Goal: Task Accomplishment & Management: Use online tool/utility

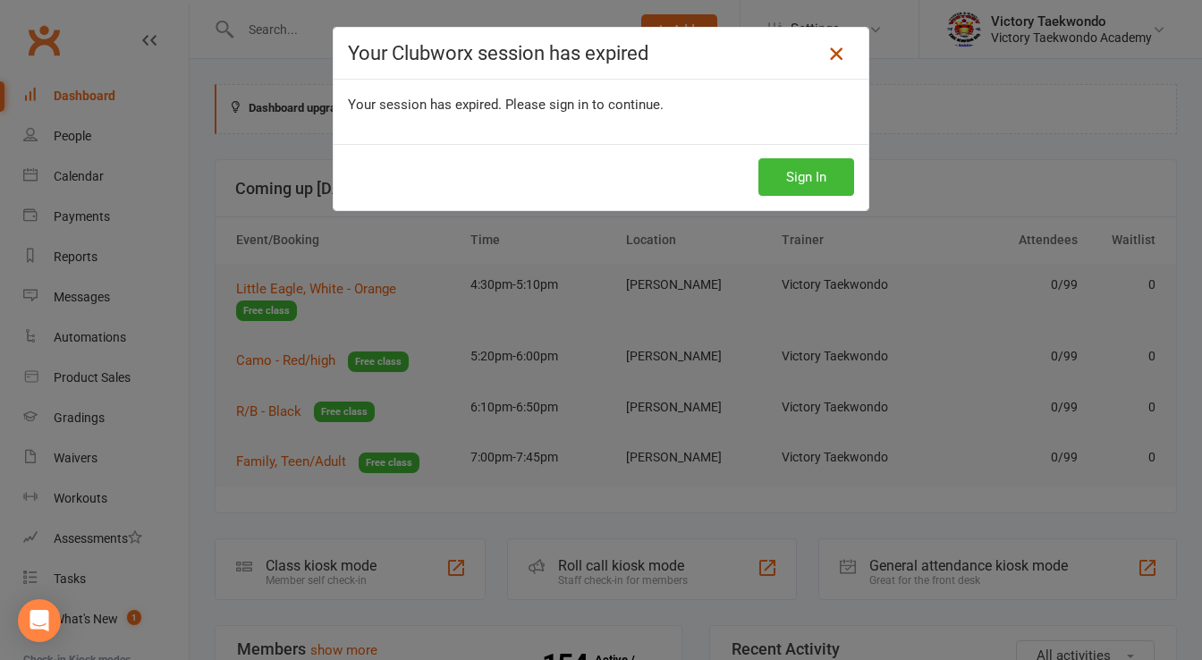
click at [826, 55] on icon at bounding box center [835, 53] width 21 height 21
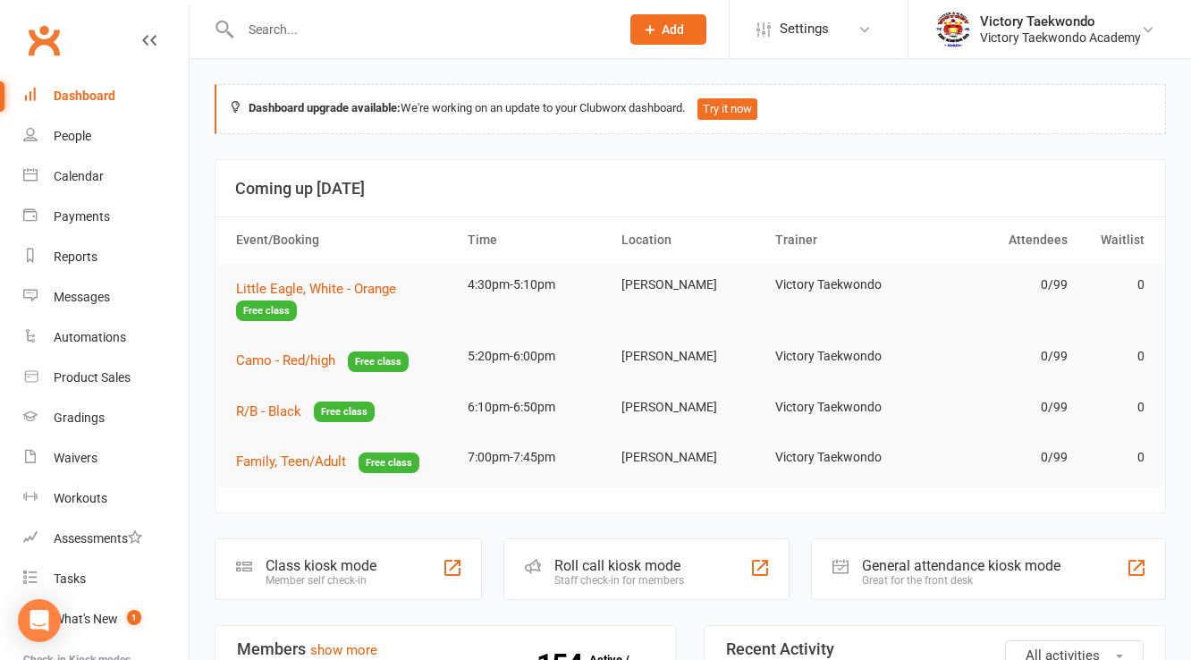
click at [355, 557] on div "Class kiosk mode" at bounding box center [321, 565] width 111 height 17
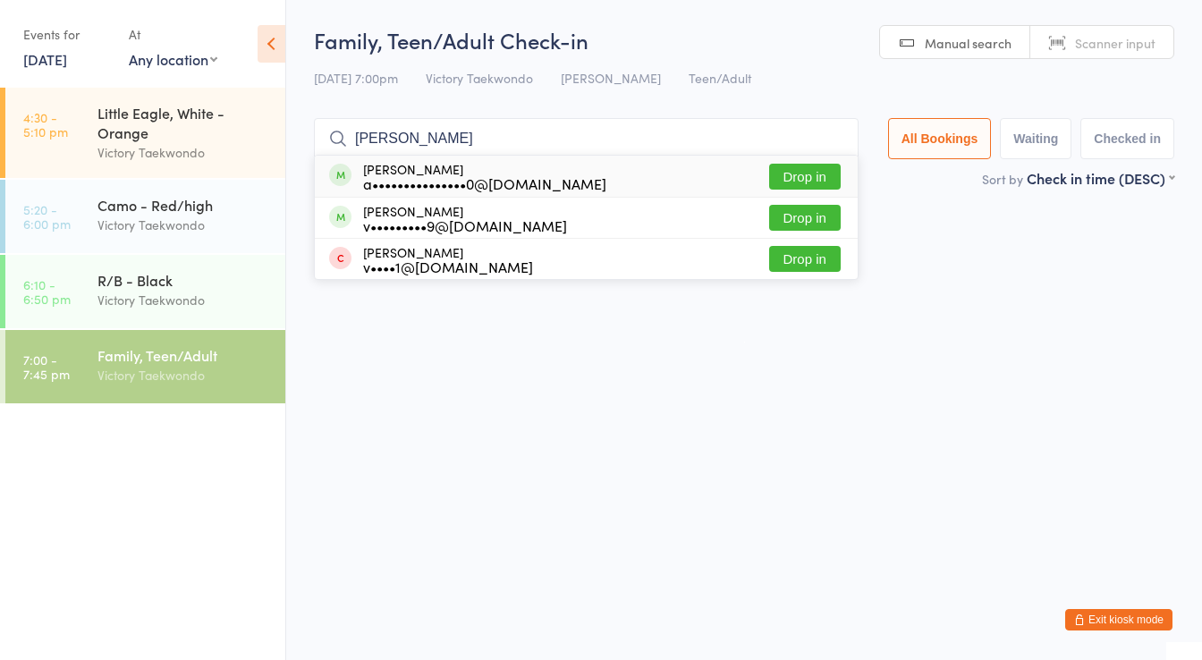
type input "[PERSON_NAME]"
click at [809, 173] on button "Drop in" at bounding box center [805, 177] width 72 height 26
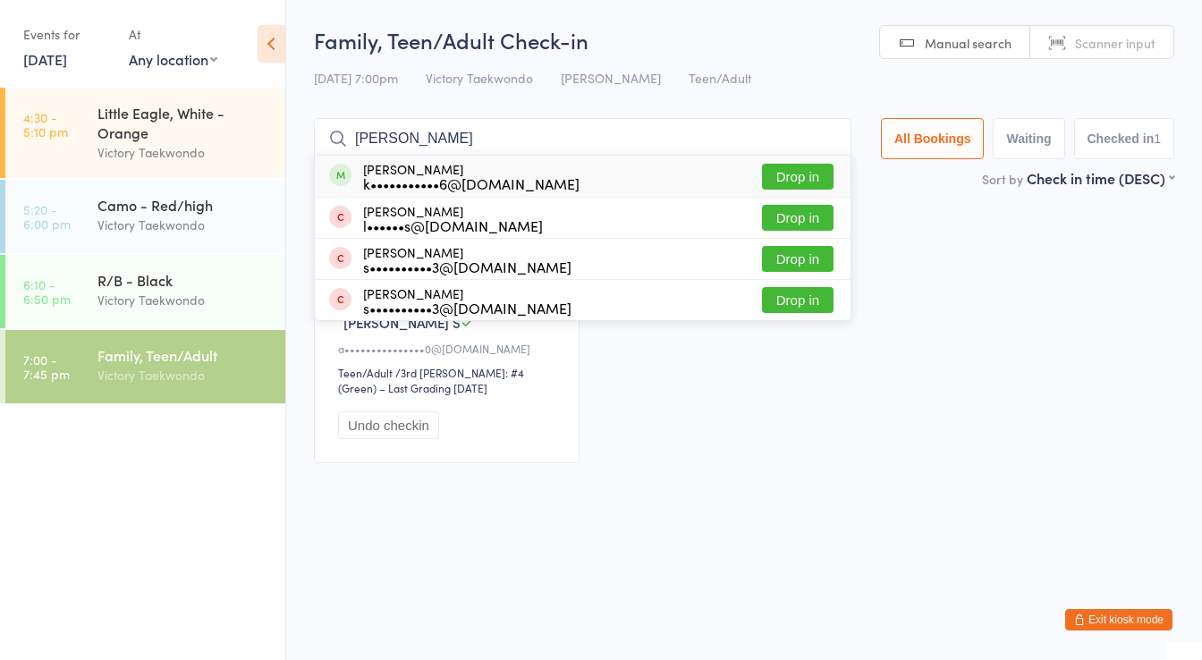
type input "[PERSON_NAME]"
click at [812, 168] on button "Drop in" at bounding box center [798, 177] width 72 height 26
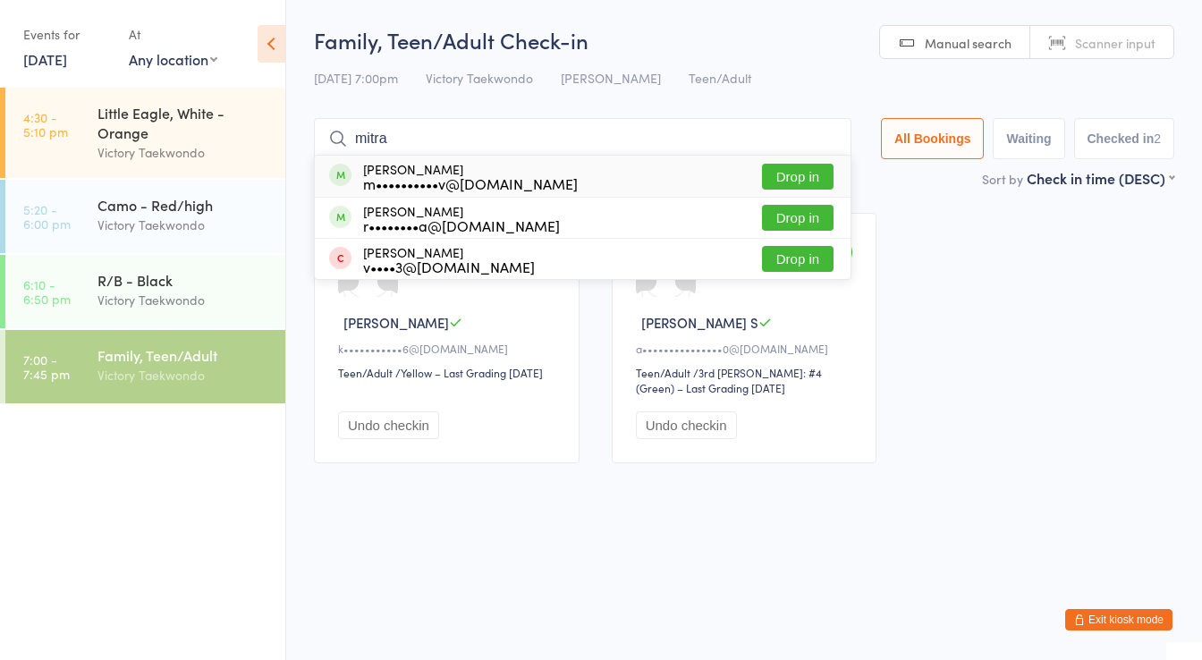
type input "mitra"
click at [805, 179] on button "Drop in" at bounding box center [798, 177] width 72 height 26
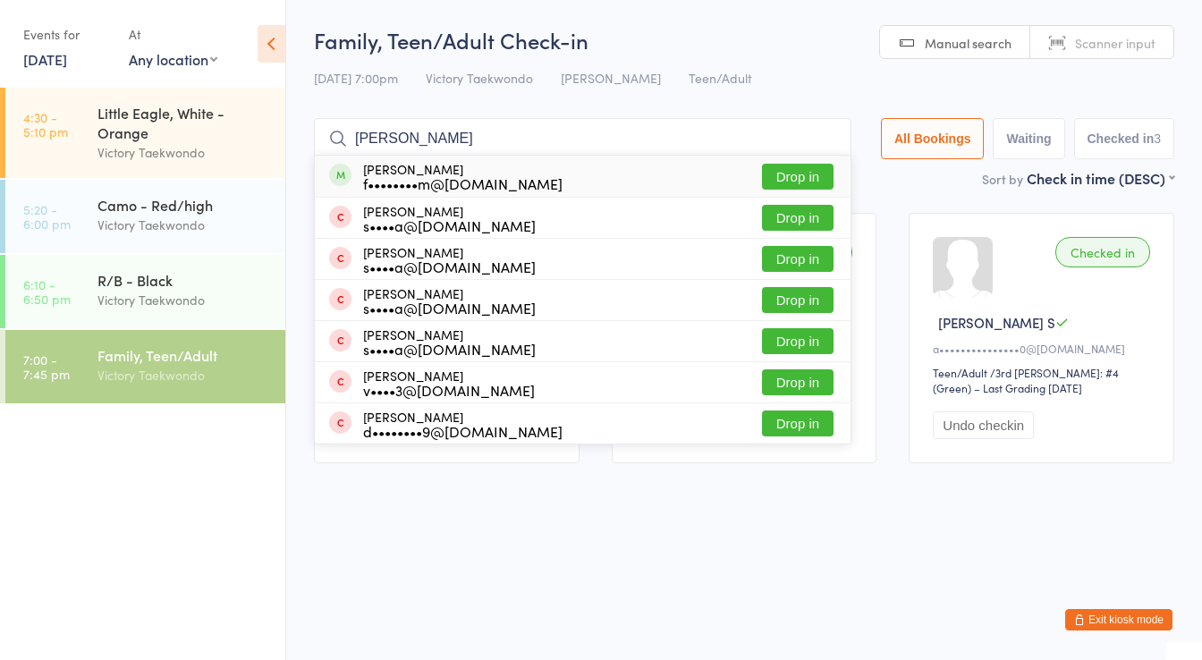
type input "[PERSON_NAME]"
click at [801, 175] on button "Drop in" at bounding box center [798, 177] width 72 height 26
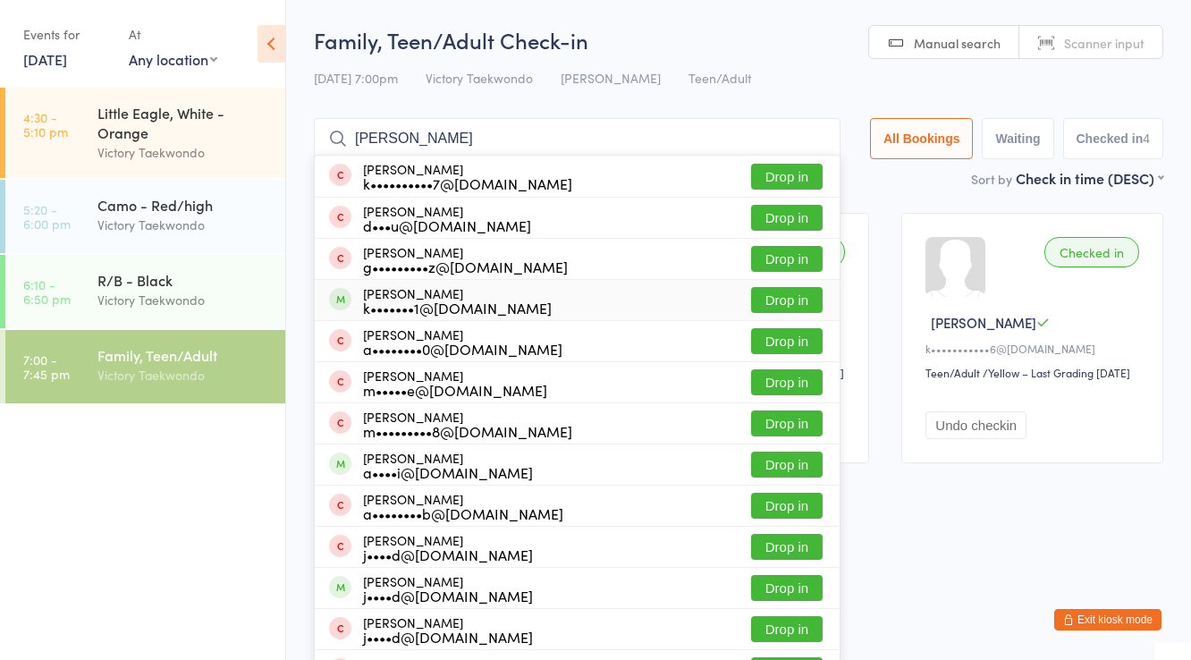
type input "[PERSON_NAME]"
click at [799, 295] on button "Drop in" at bounding box center [787, 300] width 72 height 26
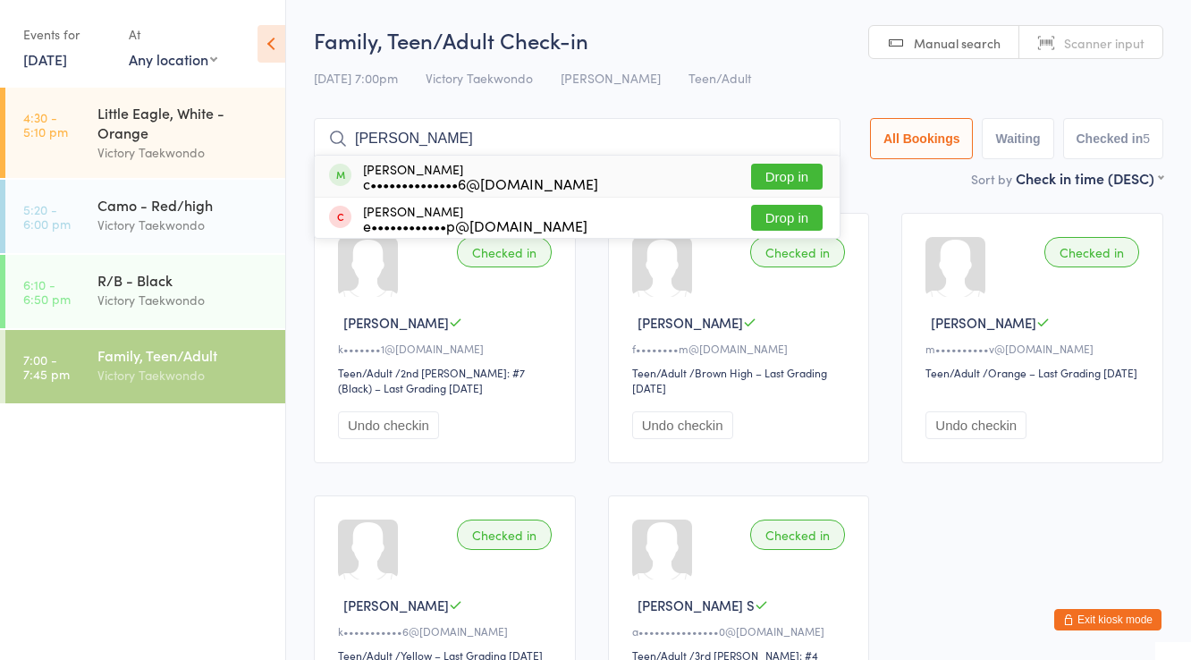
type input "[PERSON_NAME]"
click at [782, 175] on button "Drop in" at bounding box center [787, 177] width 72 height 26
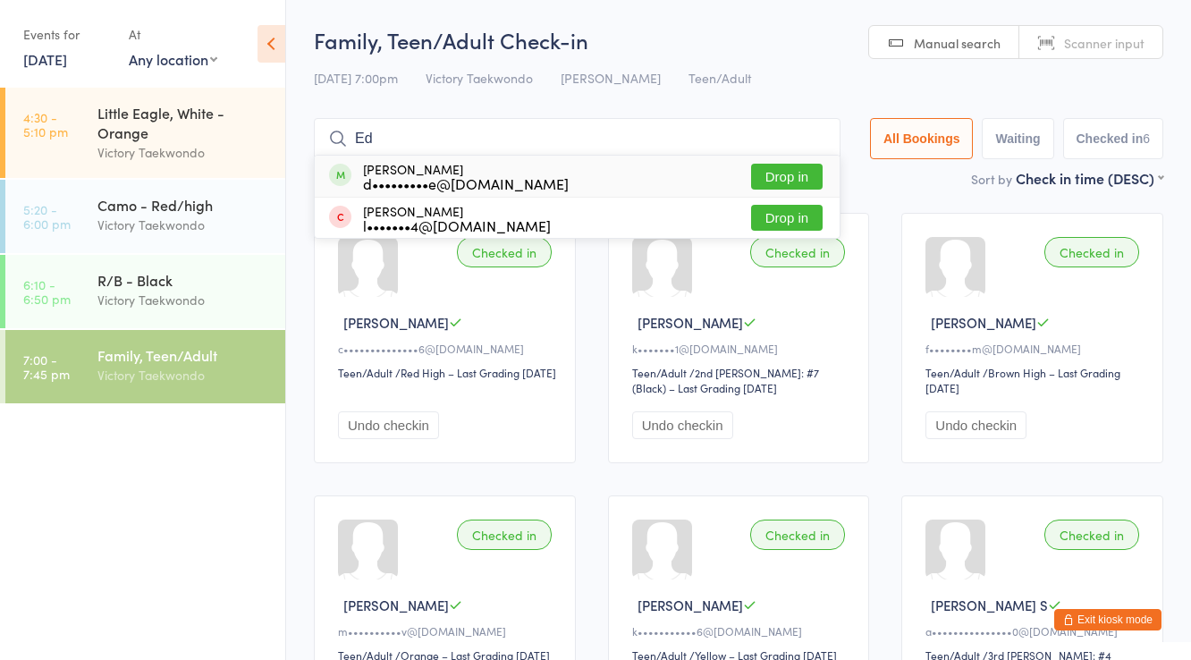
type input "Ed"
click at [765, 178] on button "Drop in" at bounding box center [787, 177] width 72 height 26
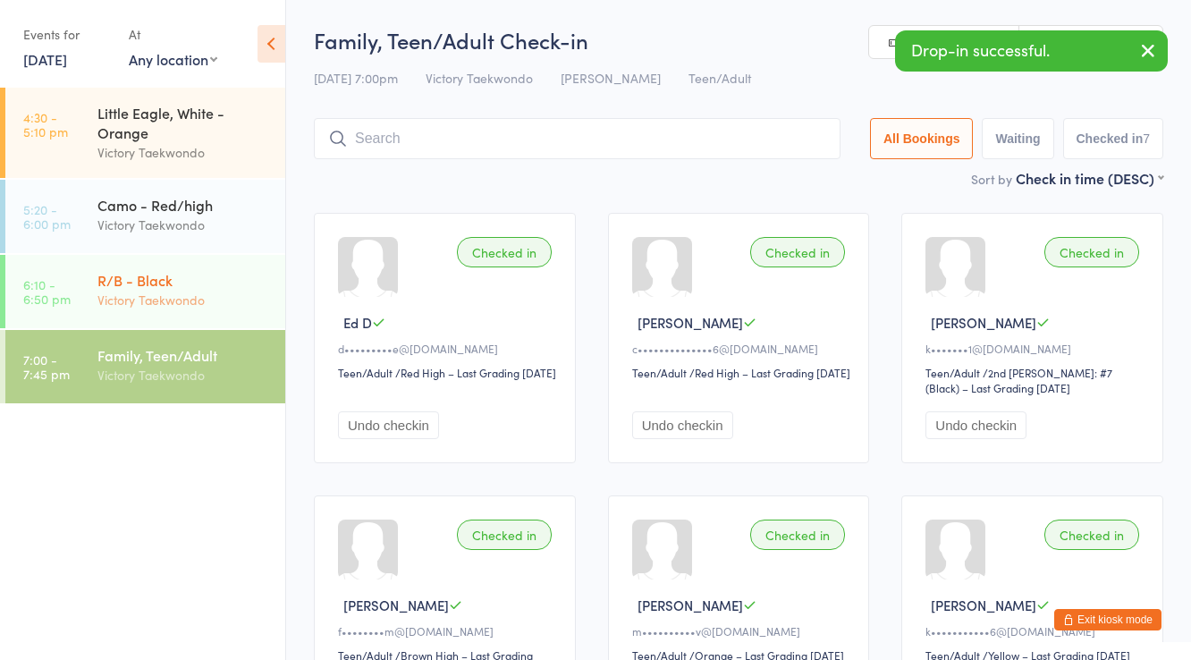
click at [123, 293] on div "Victory Taekwondo" at bounding box center [183, 300] width 173 height 21
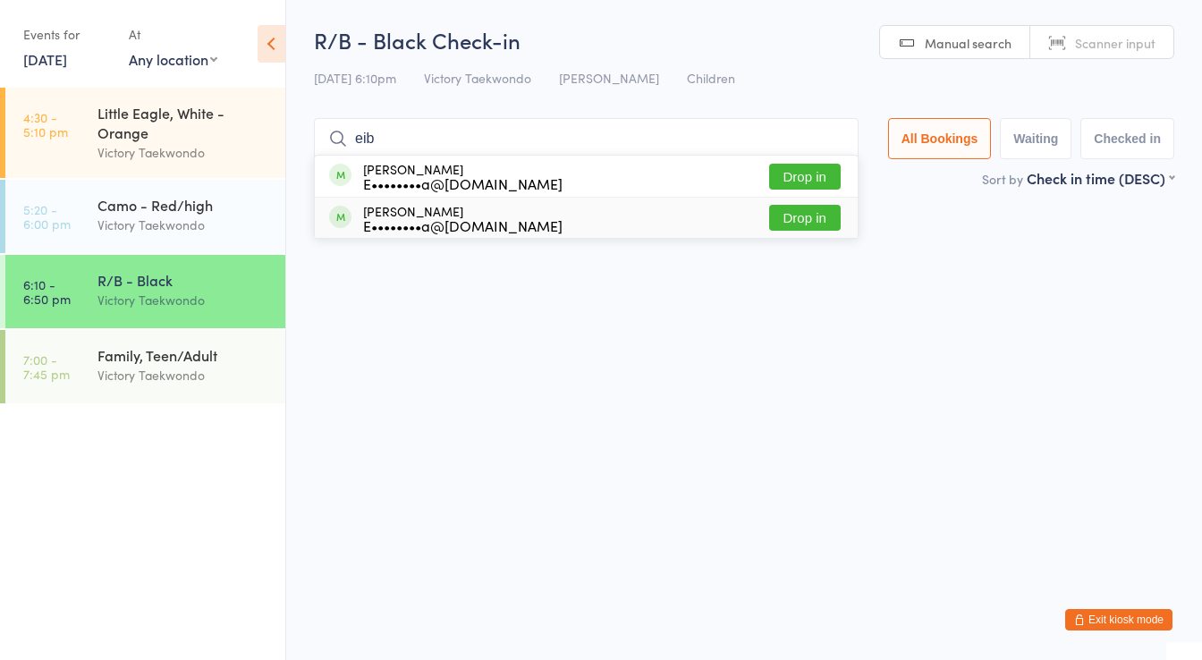
type input "eib"
click at [810, 213] on button "Drop in" at bounding box center [805, 218] width 72 height 26
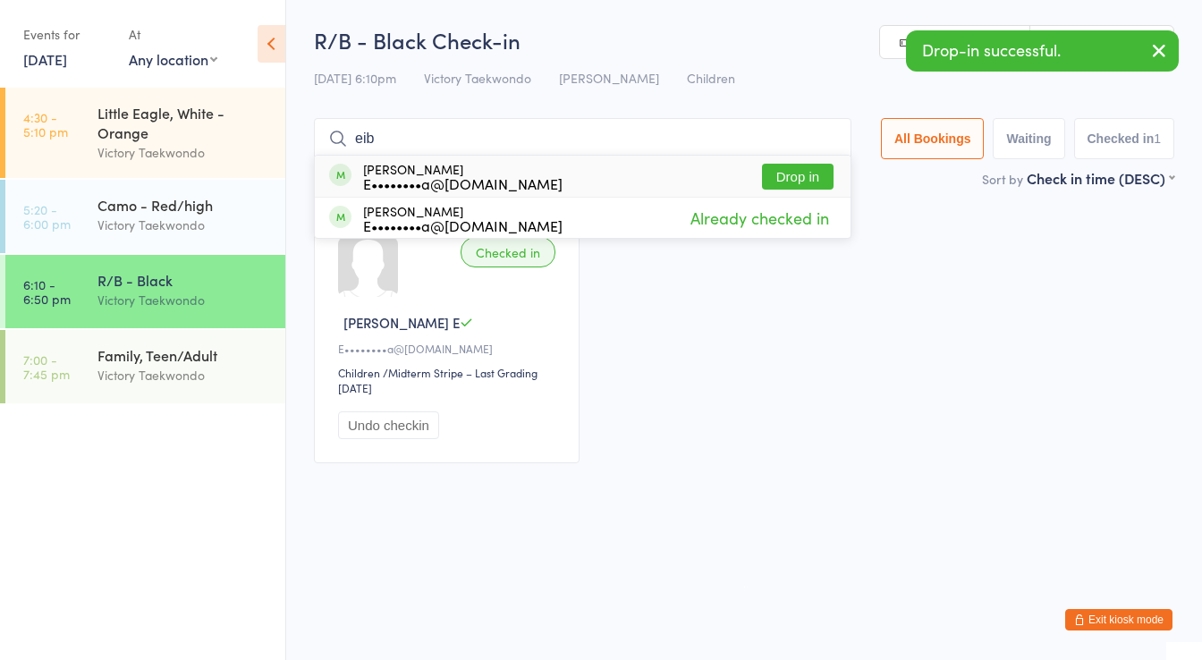
type input "eib"
click at [815, 172] on button "Drop in" at bounding box center [798, 177] width 72 height 26
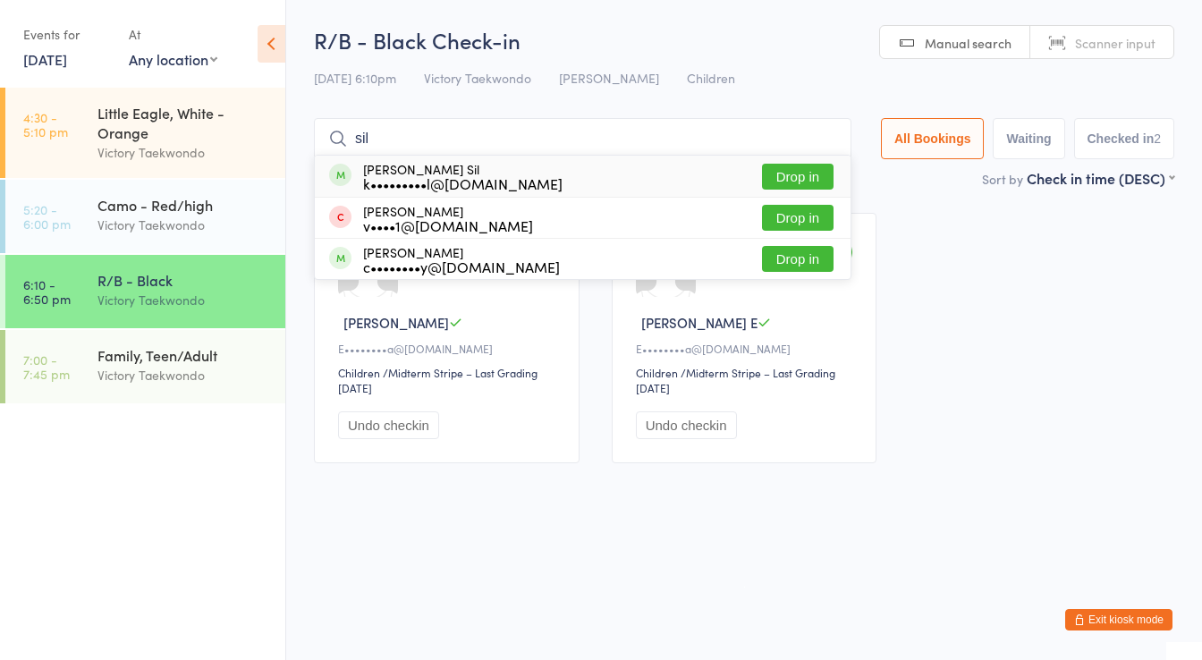
type input "sil"
click at [793, 175] on button "Drop in" at bounding box center [798, 177] width 72 height 26
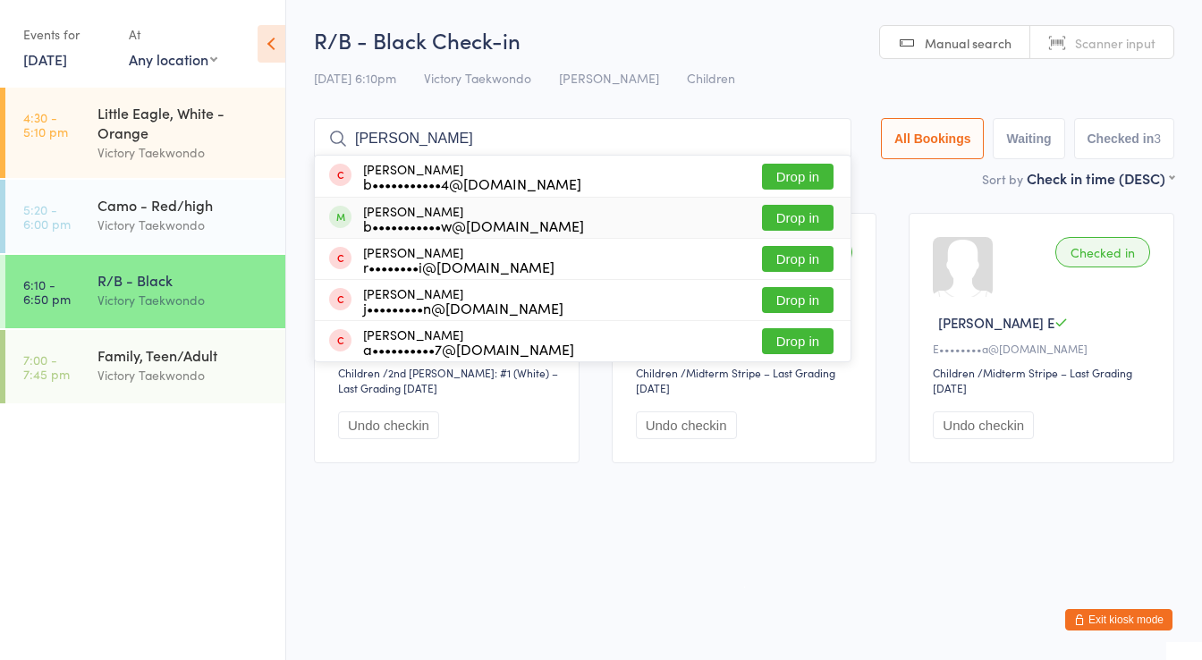
type input "[PERSON_NAME]"
click at [796, 217] on button "Drop in" at bounding box center [798, 218] width 72 height 26
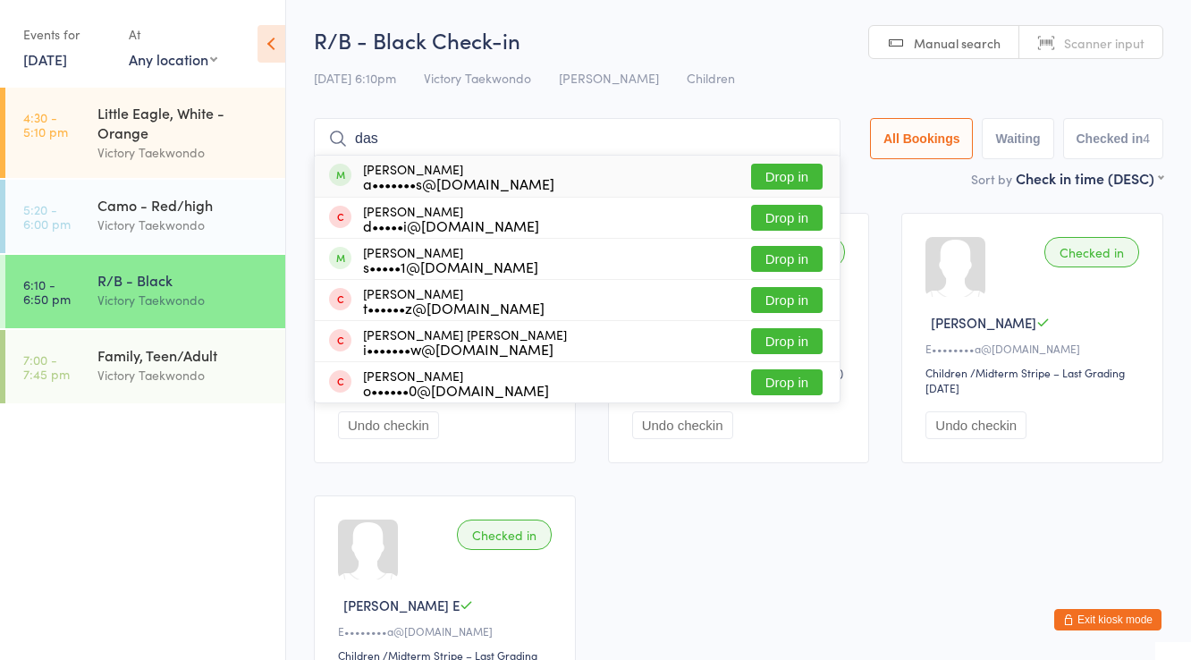
type input "das"
click at [801, 168] on button "Drop in" at bounding box center [787, 177] width 72 height 26
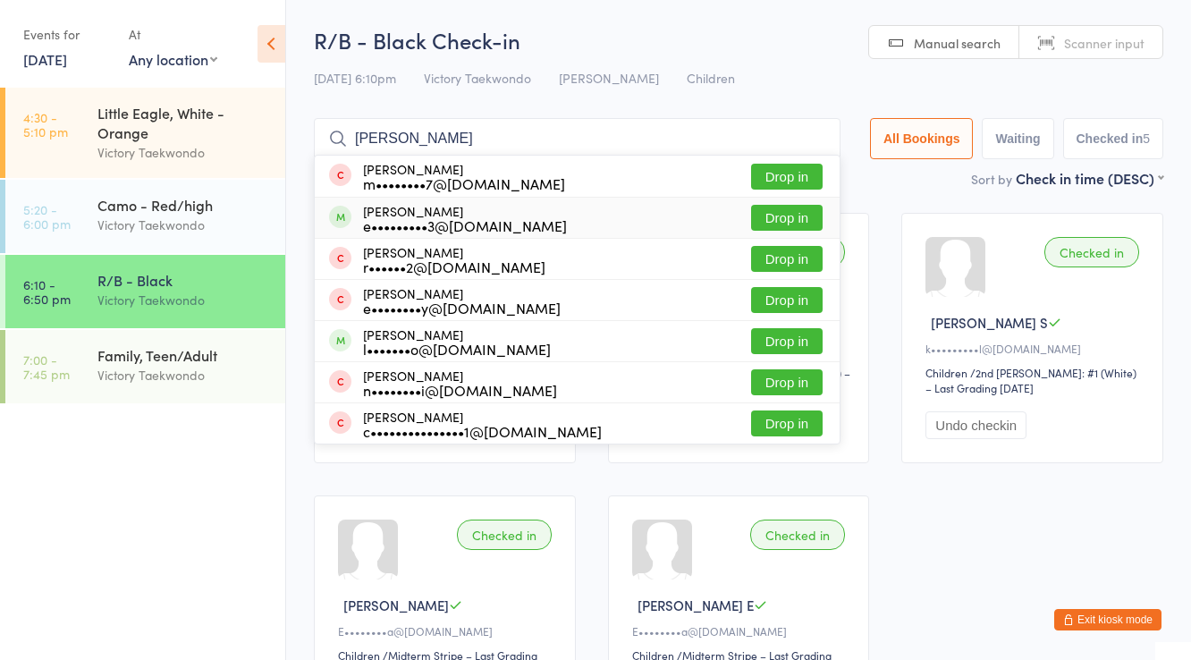
type input "[PERSON_NAME]"
click at [787, 220] on button "Drop in" at bounding box center [787, 218] width 72 height 26
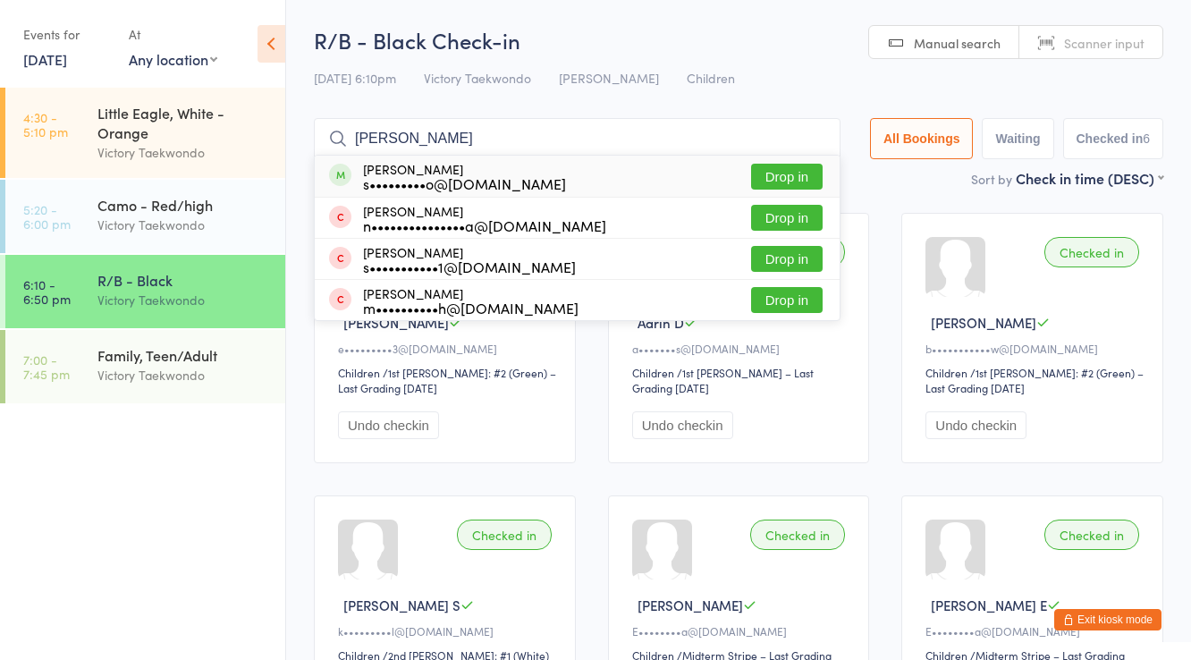
type input "[PERSON_NAME]"
click at [806, 168] on button "Drop in" at bounding box center [787, 177] width 72 height 26
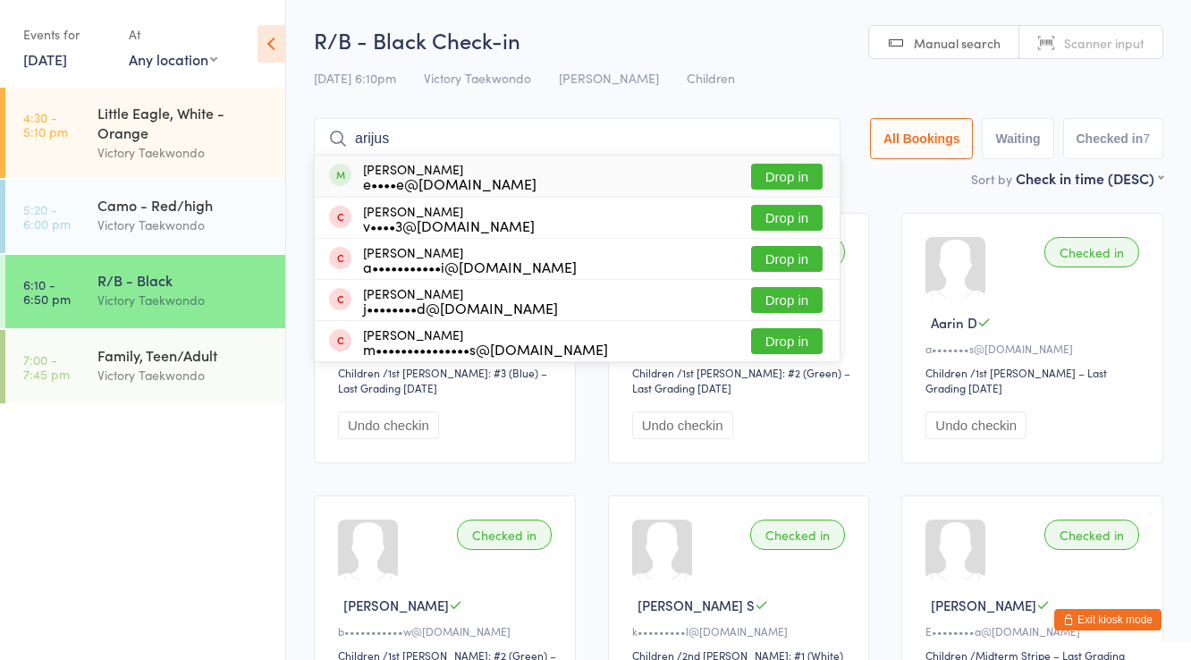
type input "arijus"
click at [794, 172] on button "Drop in" at bounding box center [787, 177] width 72 height 26
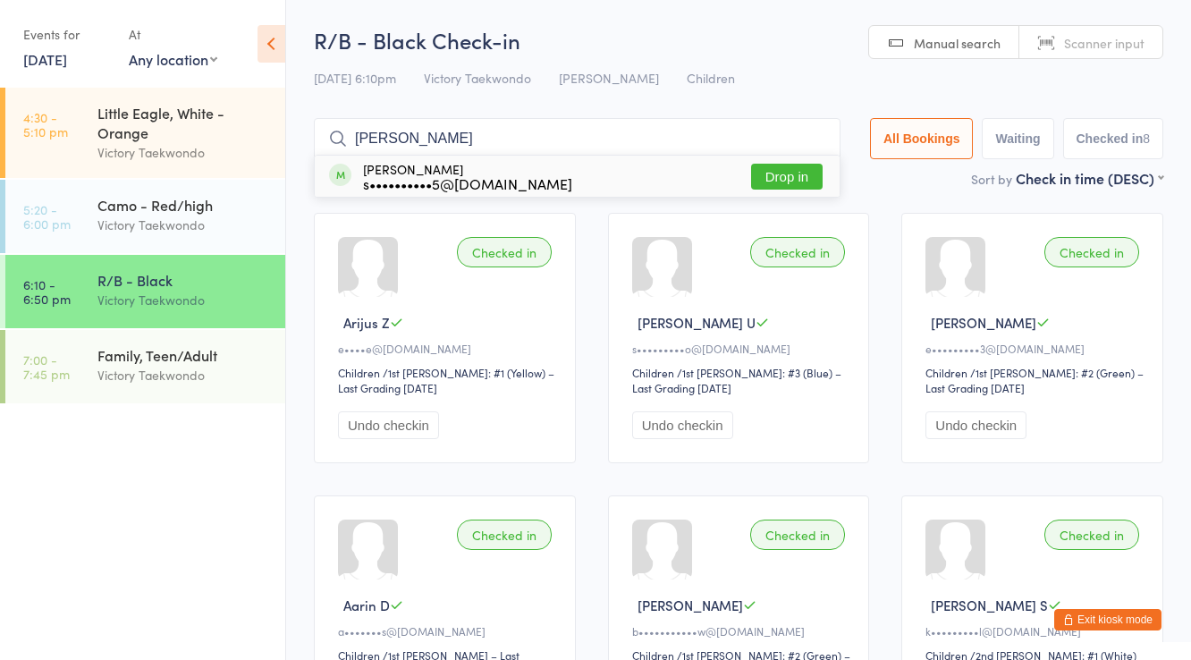
type input "[PERSON_NAME]"
click at [794, 172] on button "Drop in" at bounding box center [787, 177] width 72 height 26
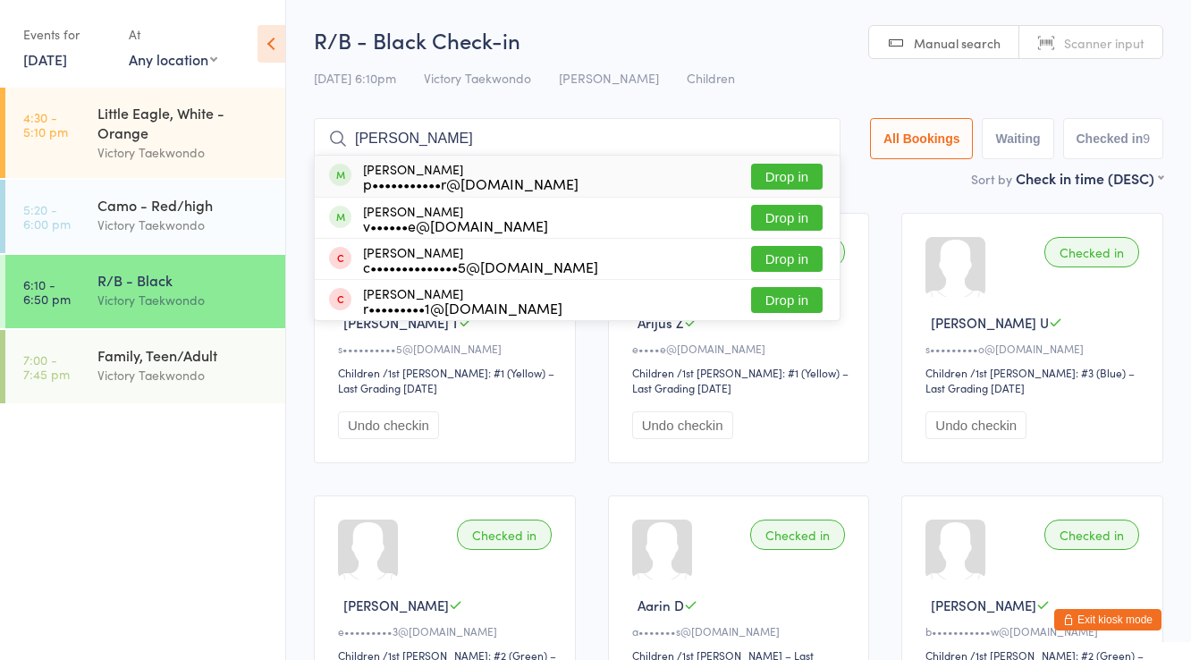
type input "[PERSON_NAME]"
click at [794, 172] on button "Drop in" at bounding box center [787, 177] width 72 height 26
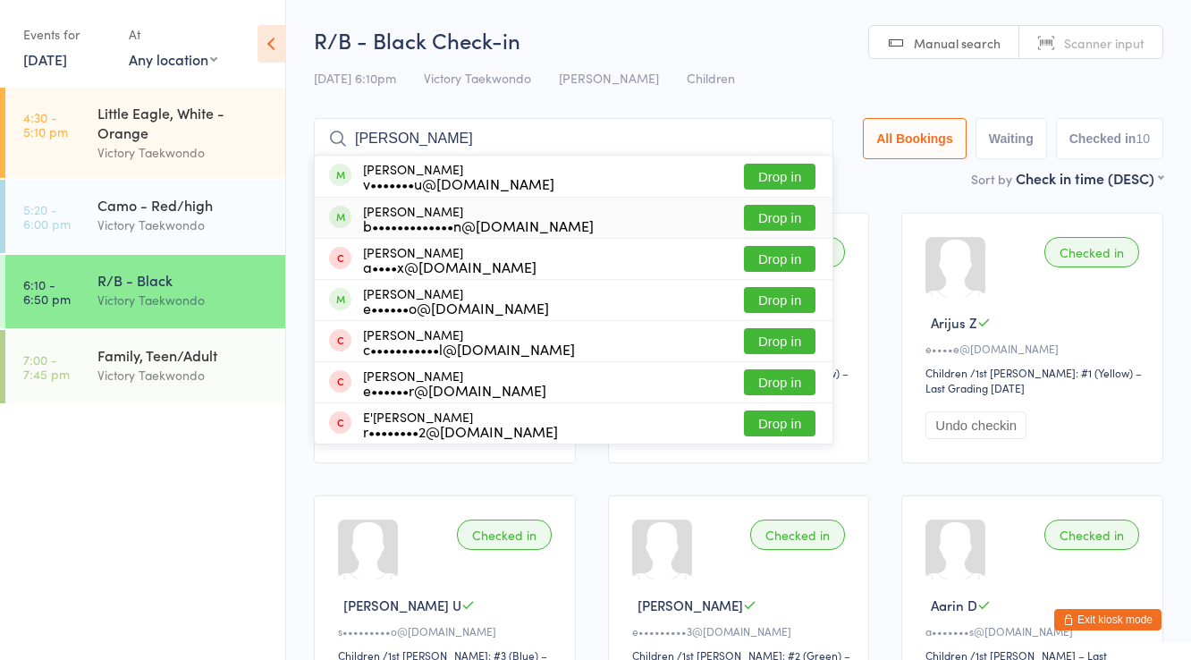
type input "[PERSON_NAME]"
click at [783, 210] on button "Drop in" at bounding box center [780, 218] width 72 height 26
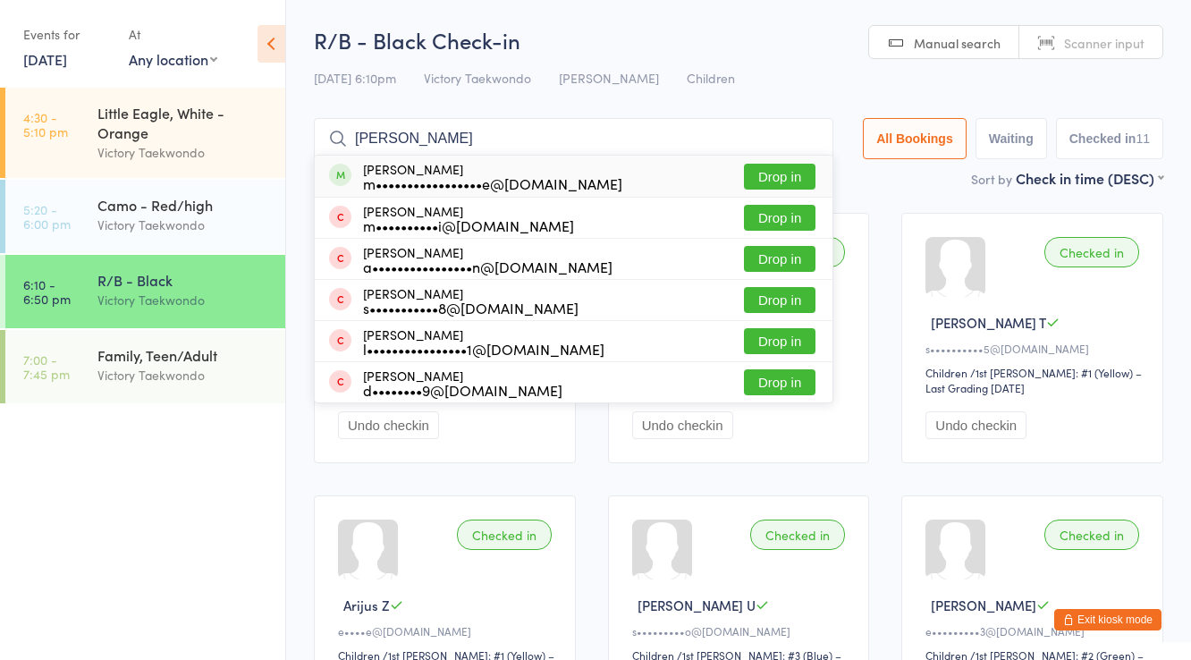
type input "[PERSON_NAME]"
click at [762, 174] on button "Drop in" at bounding box center [780, 177] width 72 height 26
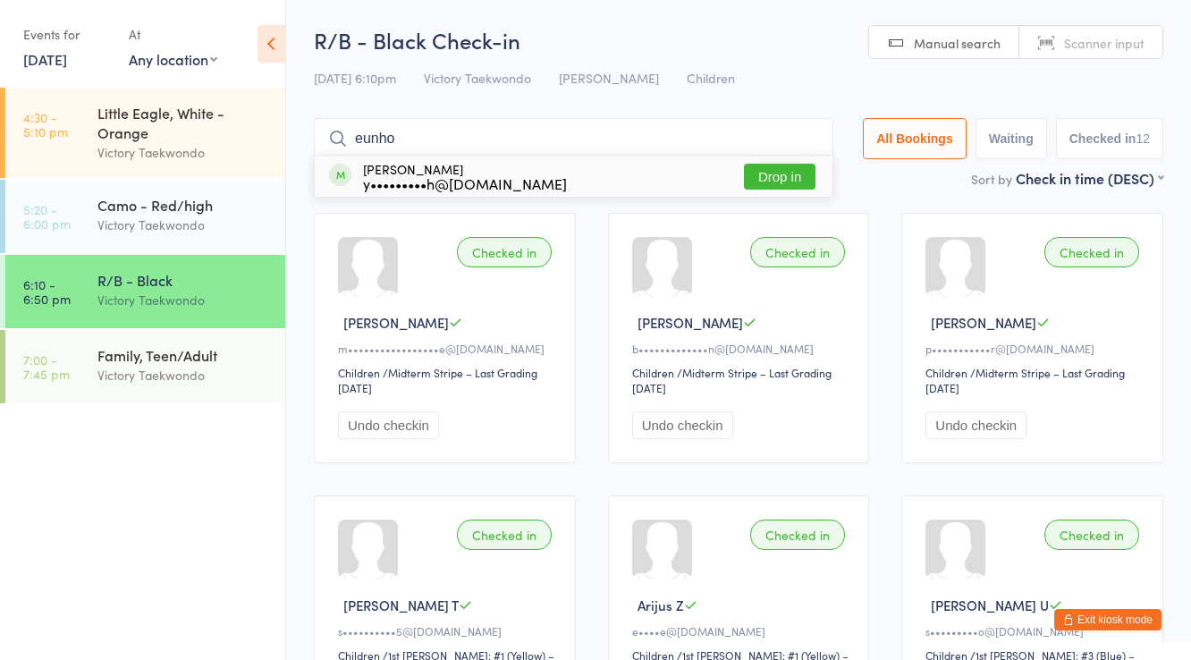
type input "eunho"
click at [762, 174] on button "Drop in" at bounding box center [780, 177] width 72 height 26
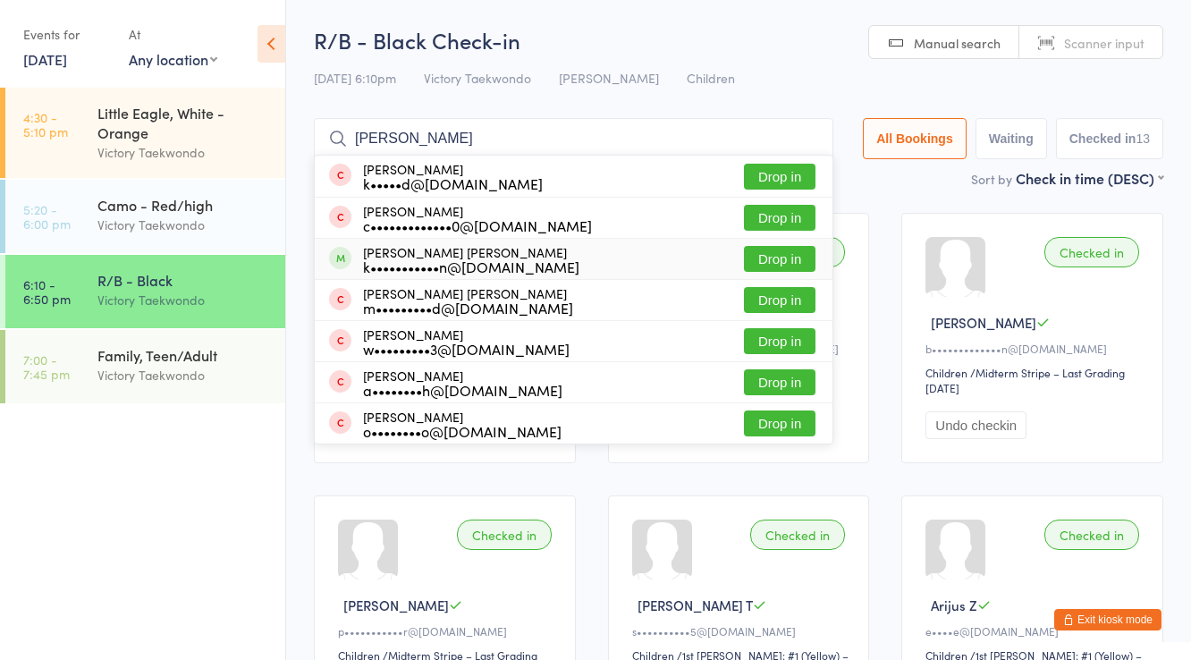
type input "[PERSON_NAME]"
click at [790, 258] on button "Drop in" at bounding box center [780, 259] width 72 height 26
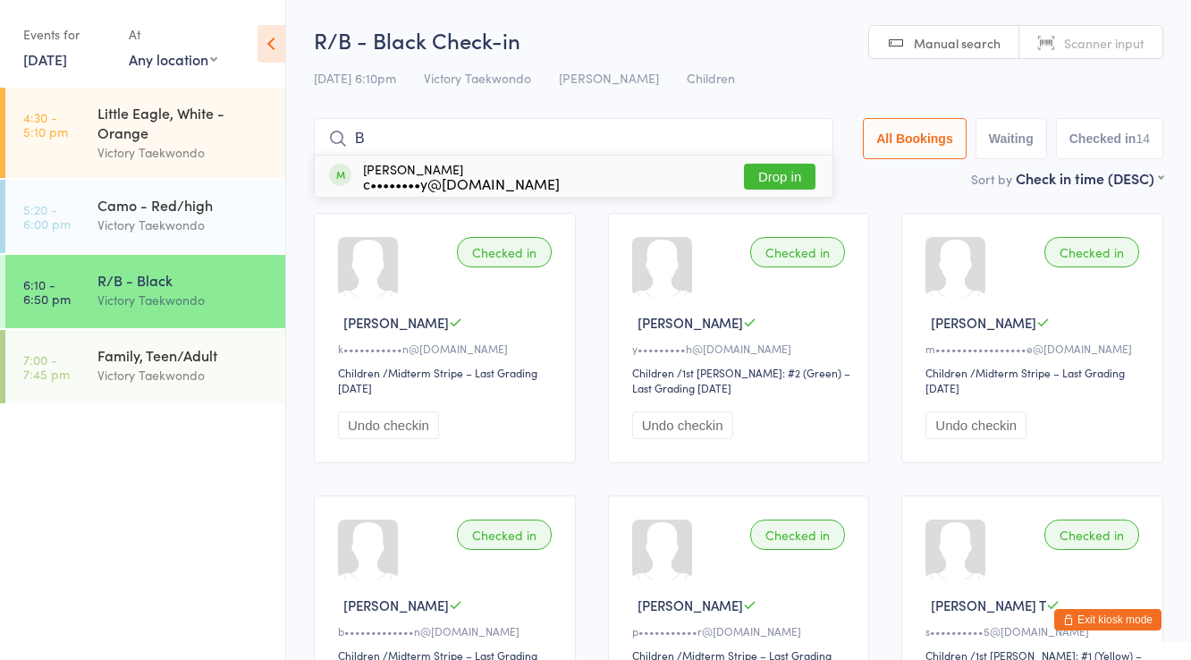
type input "B"
click at [799, 173] on button "Drop in" at bounding box center [780, 177] width 72 height 26
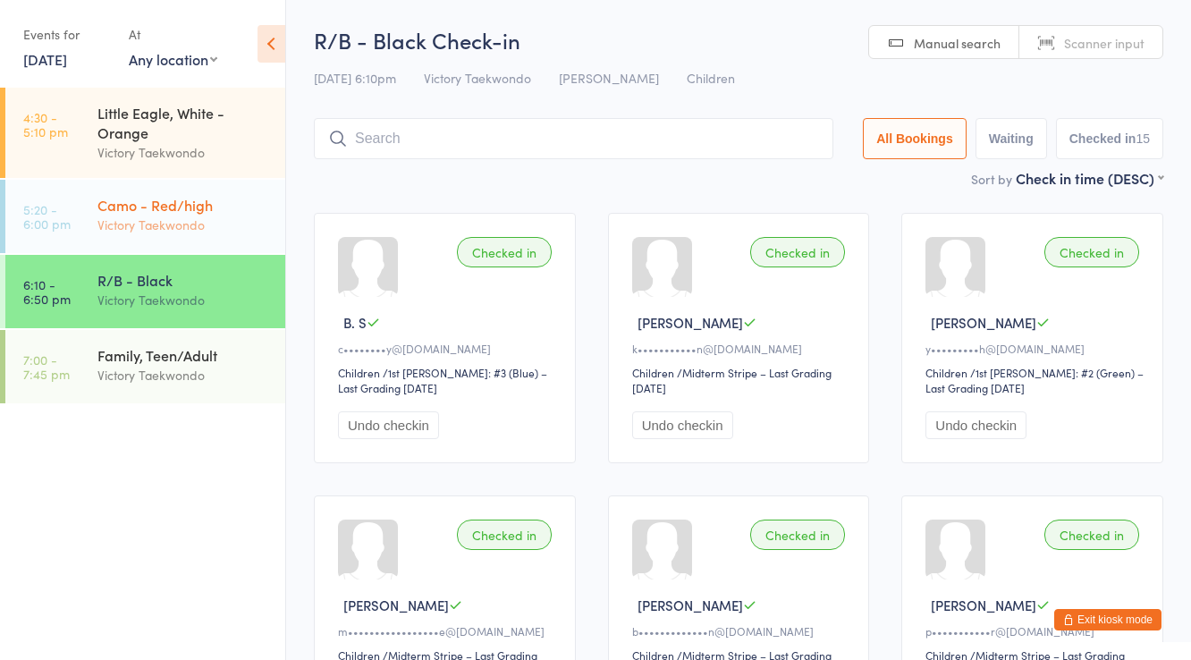
click at [144, 218] on div "Victory Taekwondo" at bounding box center [183, 225] width 173 height 21
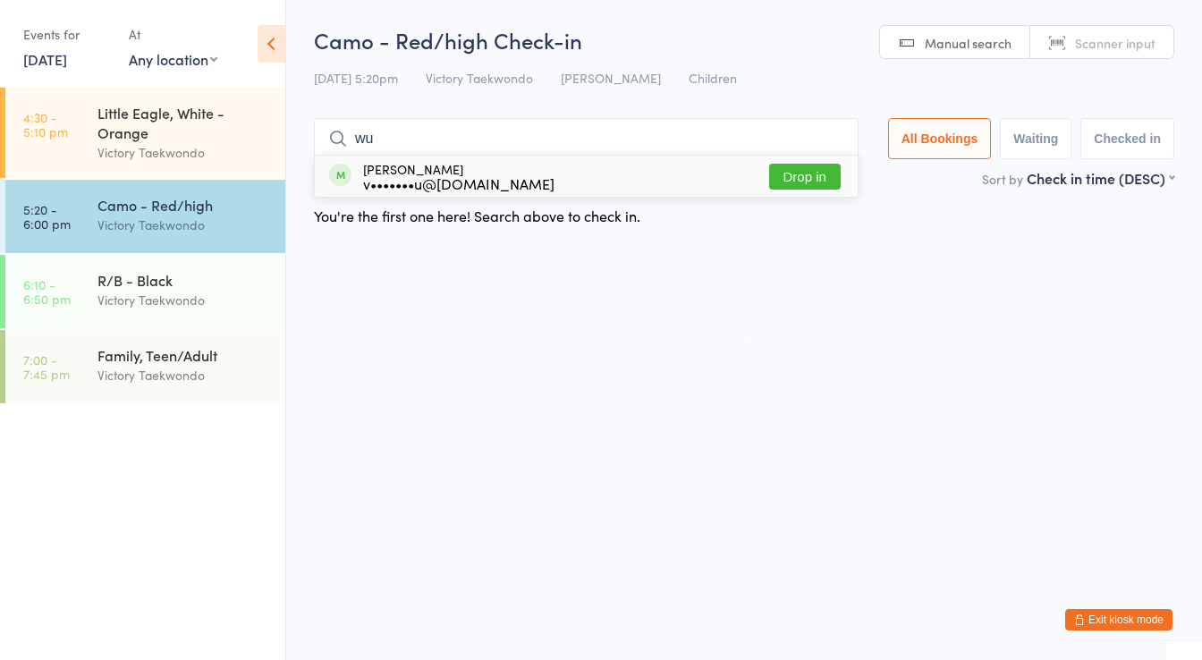
type input "wu"
click at [793, 173] on button "Drop in" at bounding box center [805, 177] width 72 height 26
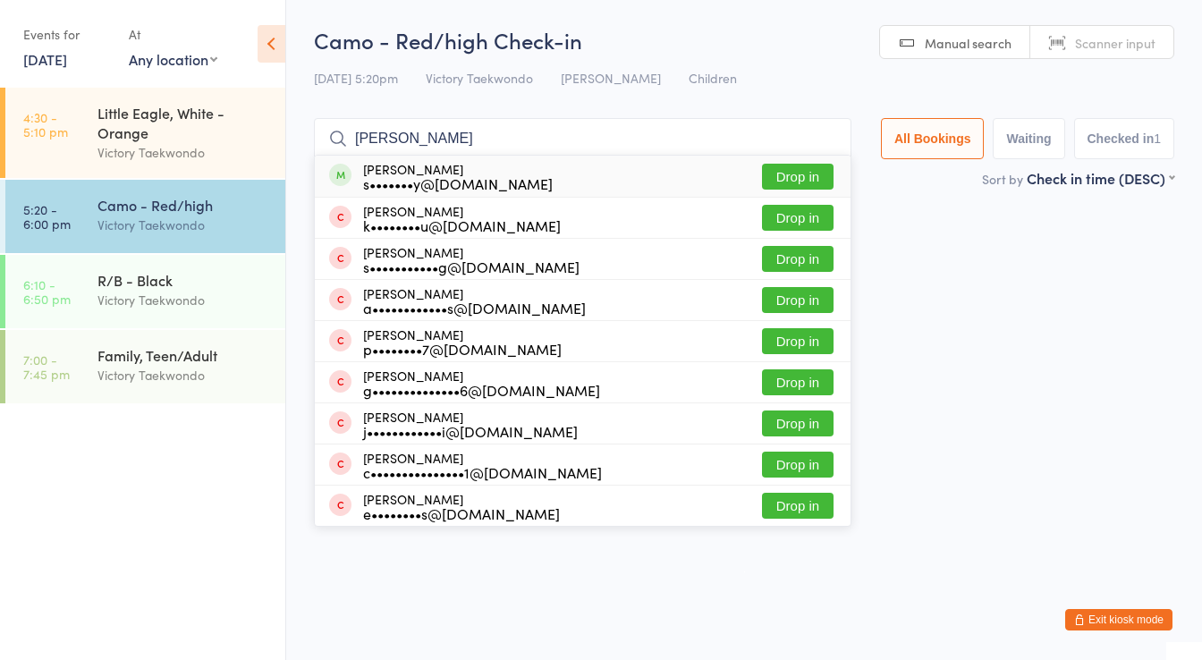
type input "[PERSON_NAME]"
click at [808, 165] on button "Drop in" at bounding box center [798, 177] width 72 height 26
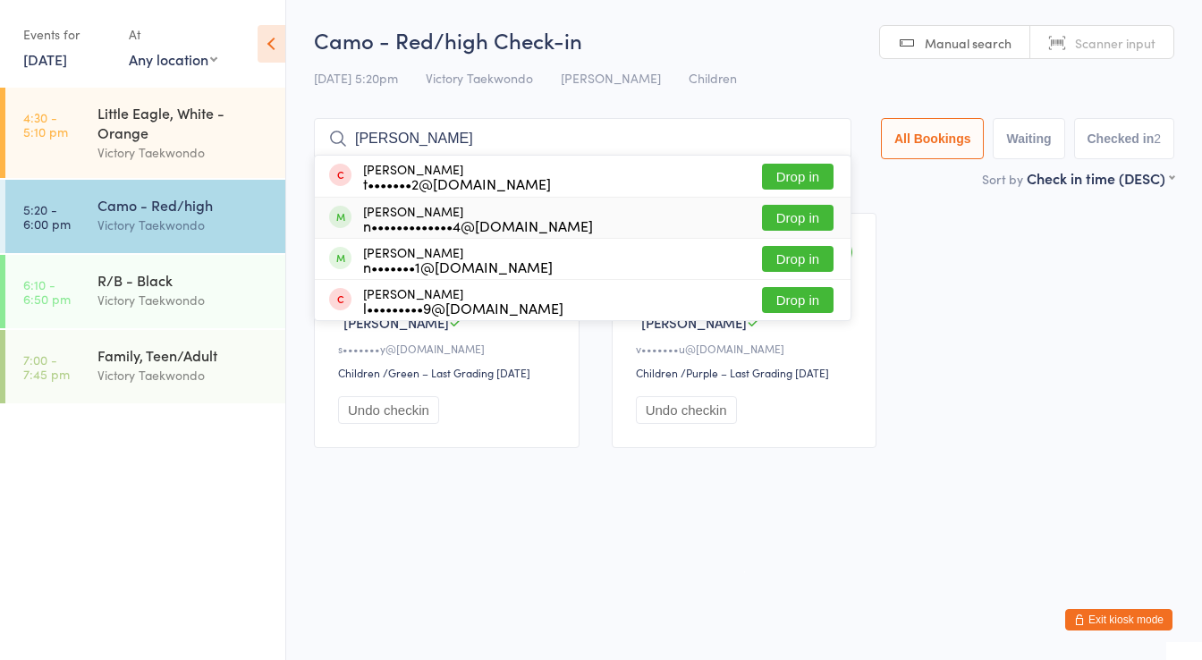
type input "[PERSON_NAME]"
click at [813, 224] on button "Drop in" at bounding box center [798, 218] width 72 height 26
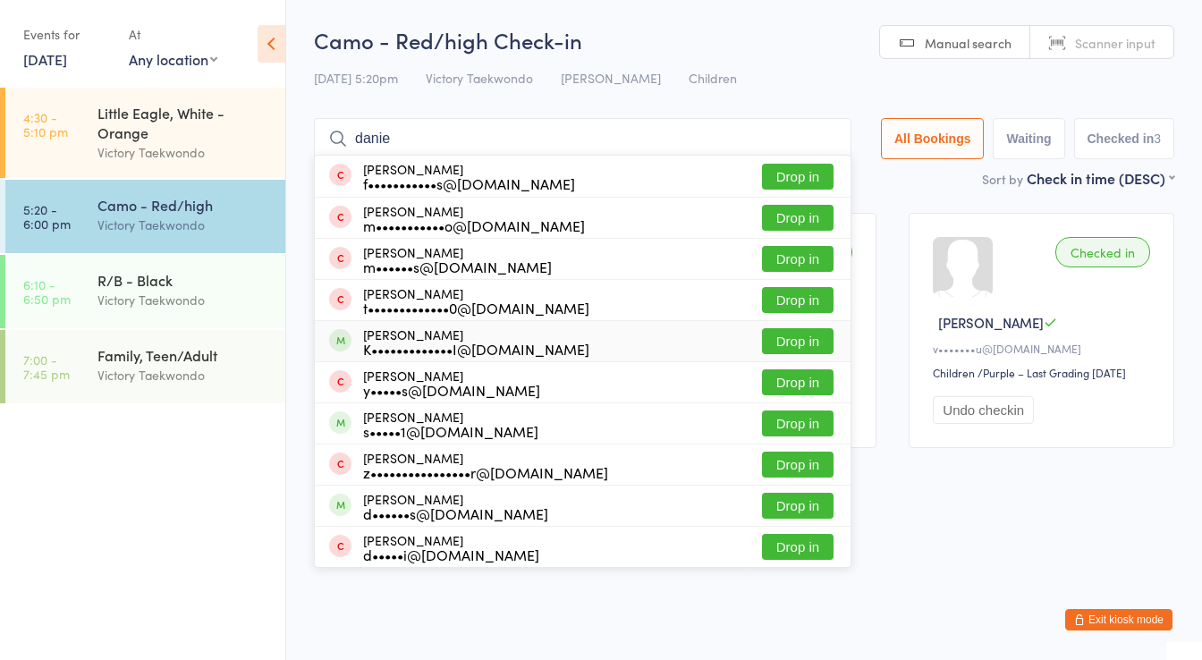
type input "danie"
click at [809, 340] on button "Drop in" at bounding box center [798, 341] width 72 height 26
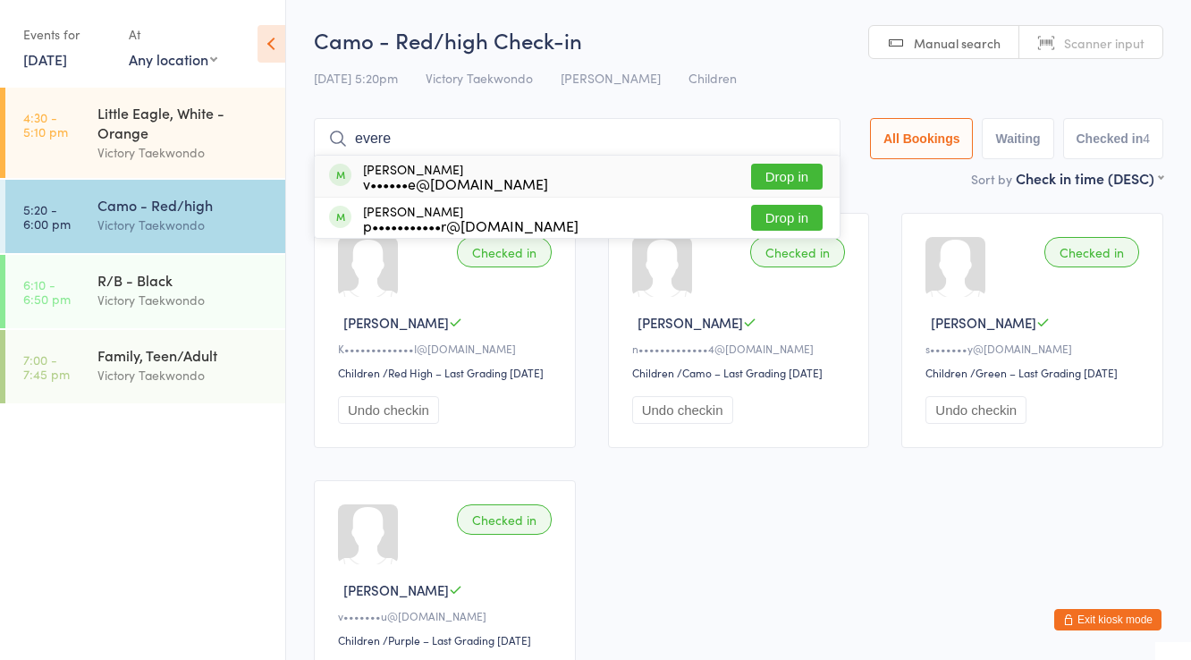
type input "evere"
click at [790, 170] on button "Drop in" at bounding box center [787, 177] width 72 height 26
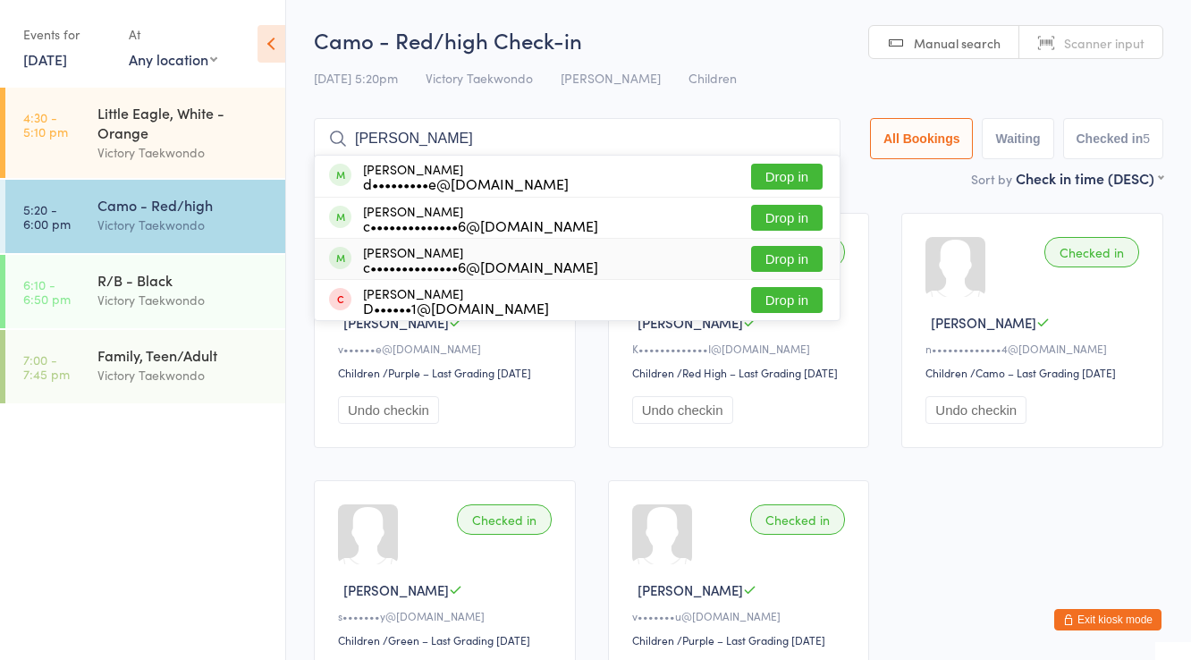
type input "[PERSON_NAME]"
click at [794, 258] on button "Drop in" at bounding box center [787, 259] width 72 height 26
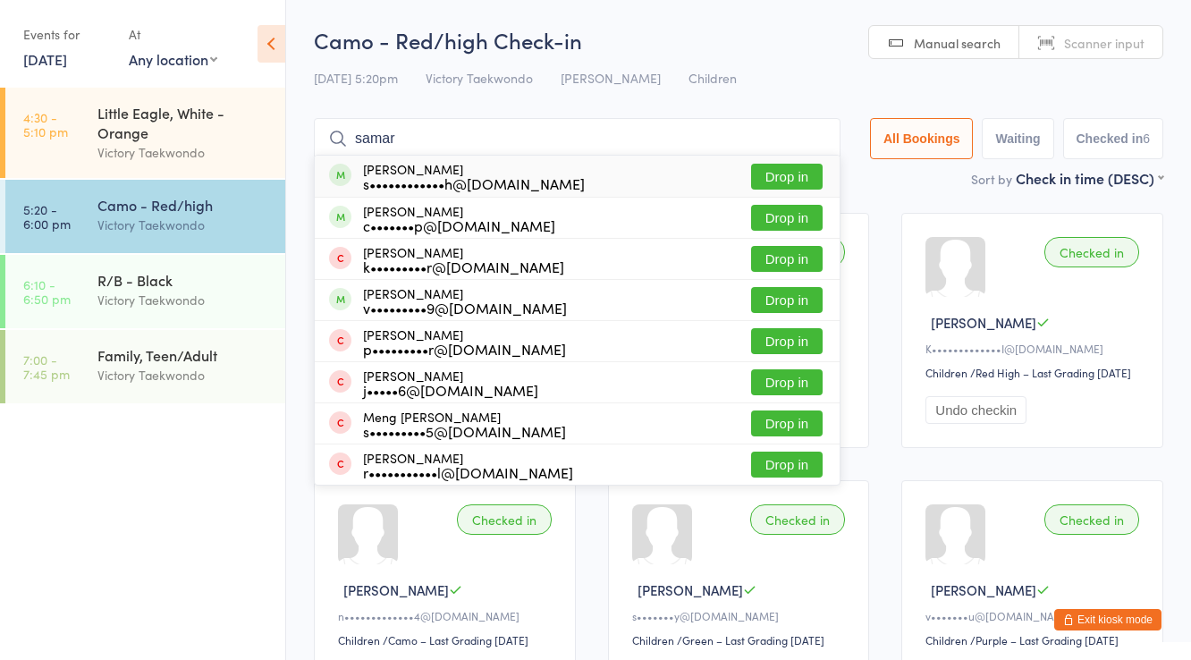
type input "samar"
click at [783, 169] on button "Drop in" at bounding box center [787, 177] width 72 height 26
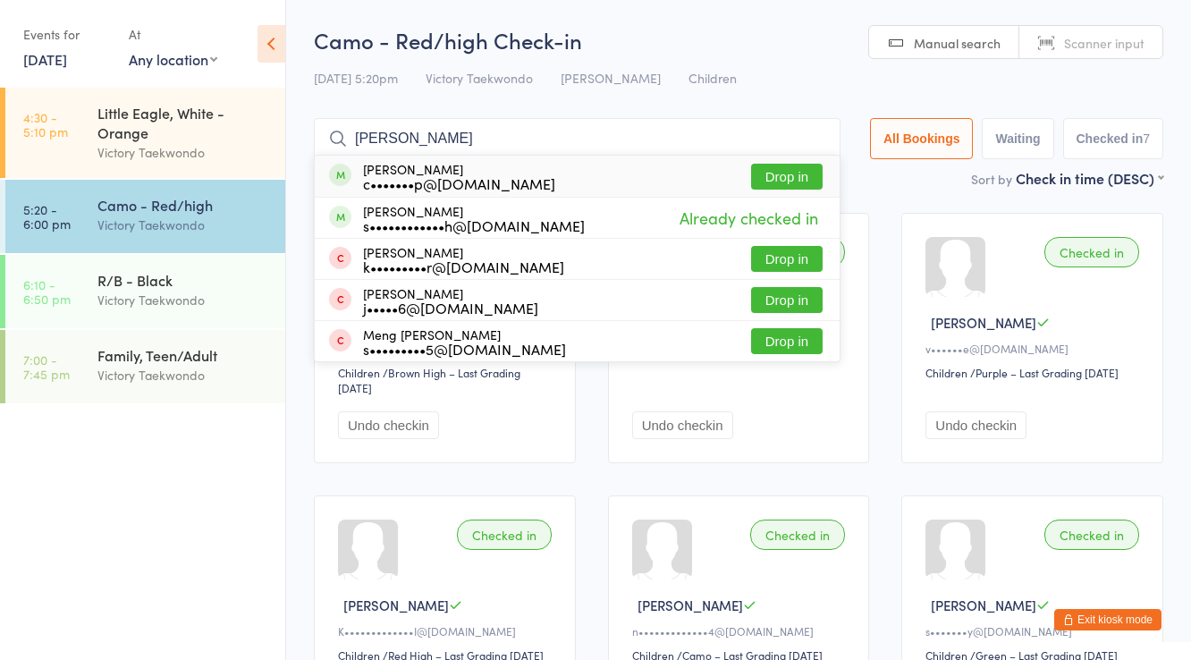
type input "[PERSON_NAME]"
click at [791, 170] on button "Drop in" at bounding box center [787, 177] width 72 height 26
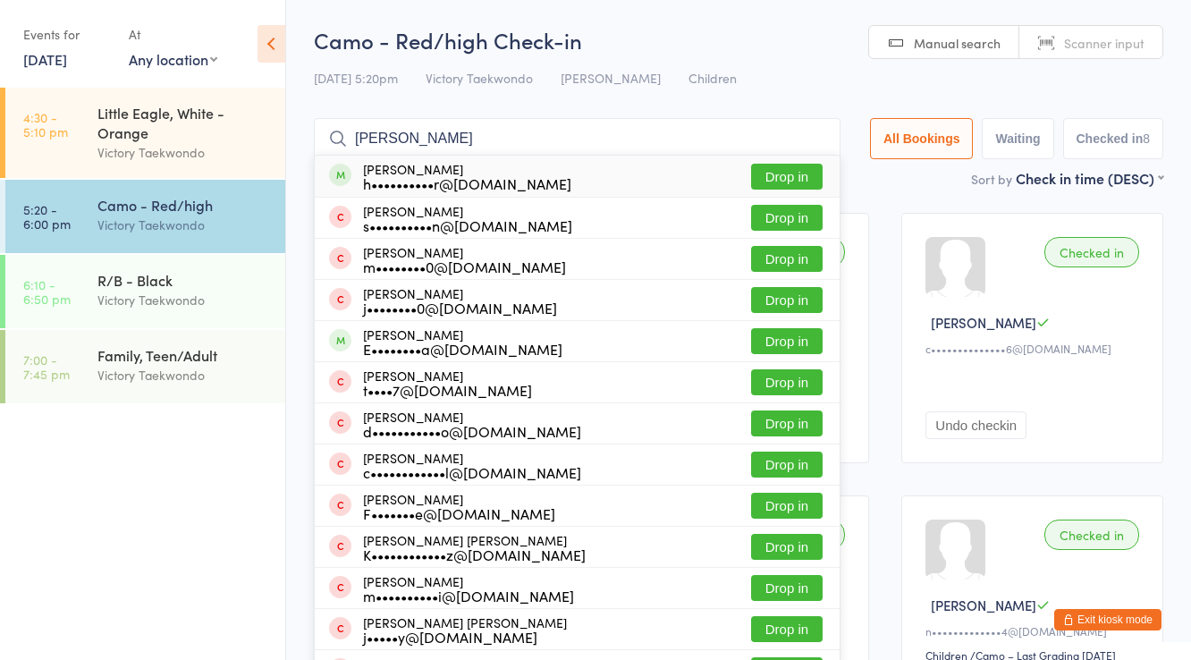
type input "[PERSON_NAME]"
click at [793, 168] on button "Drop in" at bounding box center [787, 177] width 72 height 26
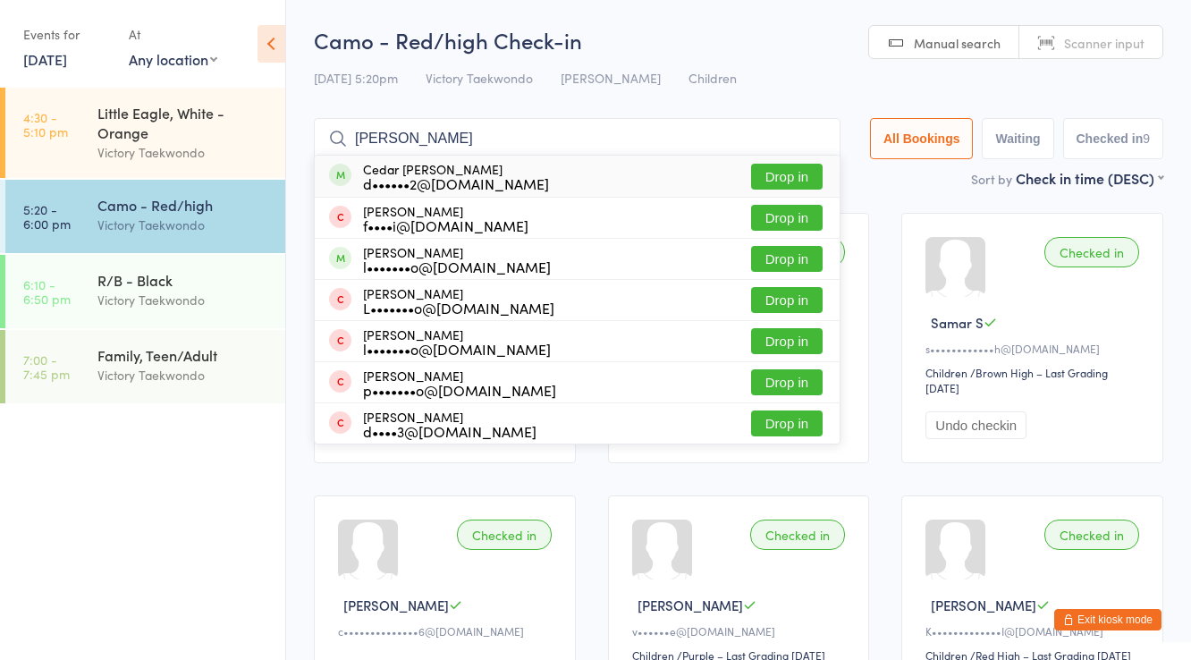
type input "[PERSON_NAME]"
click at [797, 169] on button "Drop in" at bounding box center [787, 177] width 72 height 26
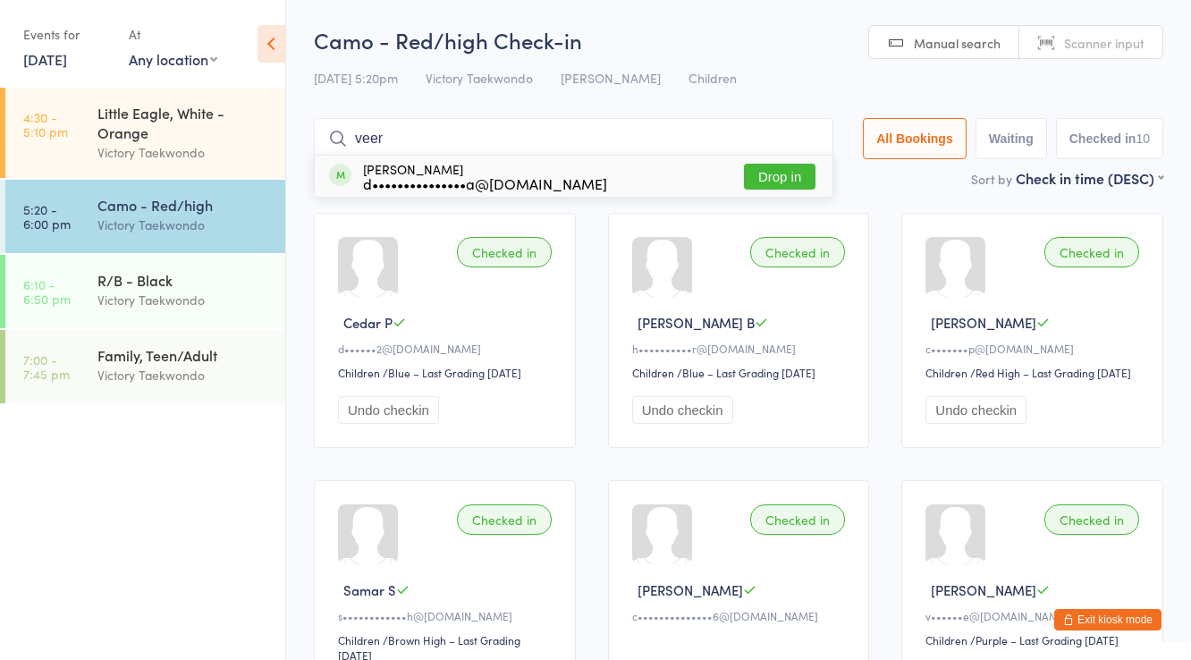
type input "veer"
click at [776, 177] on button "Drop in" at bounding box center [780, 177] width 72 height 26
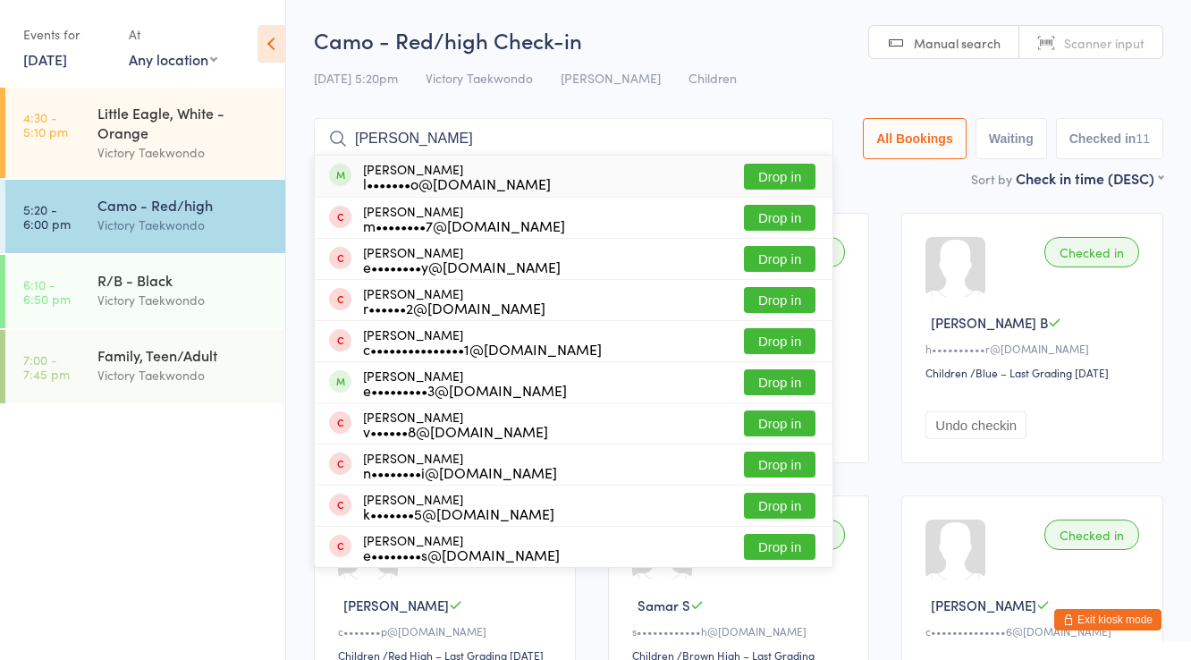
type input "[PERSON_NAME]"
click at [782, 176] on button "Drop in" at bounding box center [780, 177] width 72 height 26
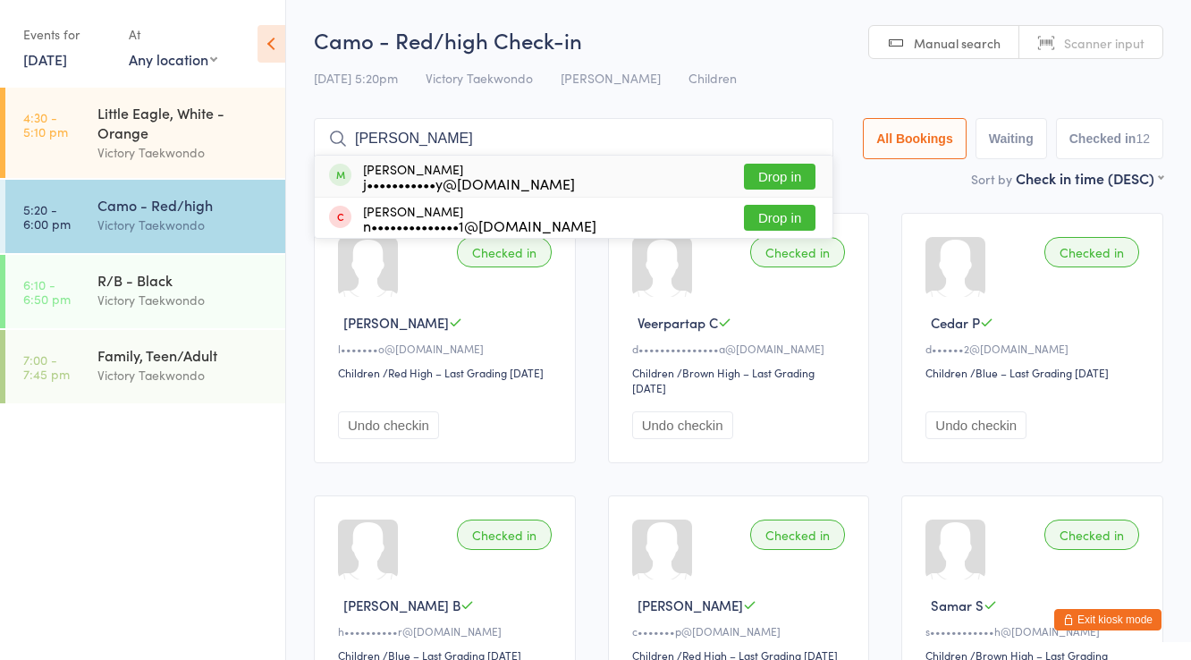
type input "[PERSON_NAME]"
click at [782, 176] on button "Drop in" at bounding box center [780, 177] width 72 height 26
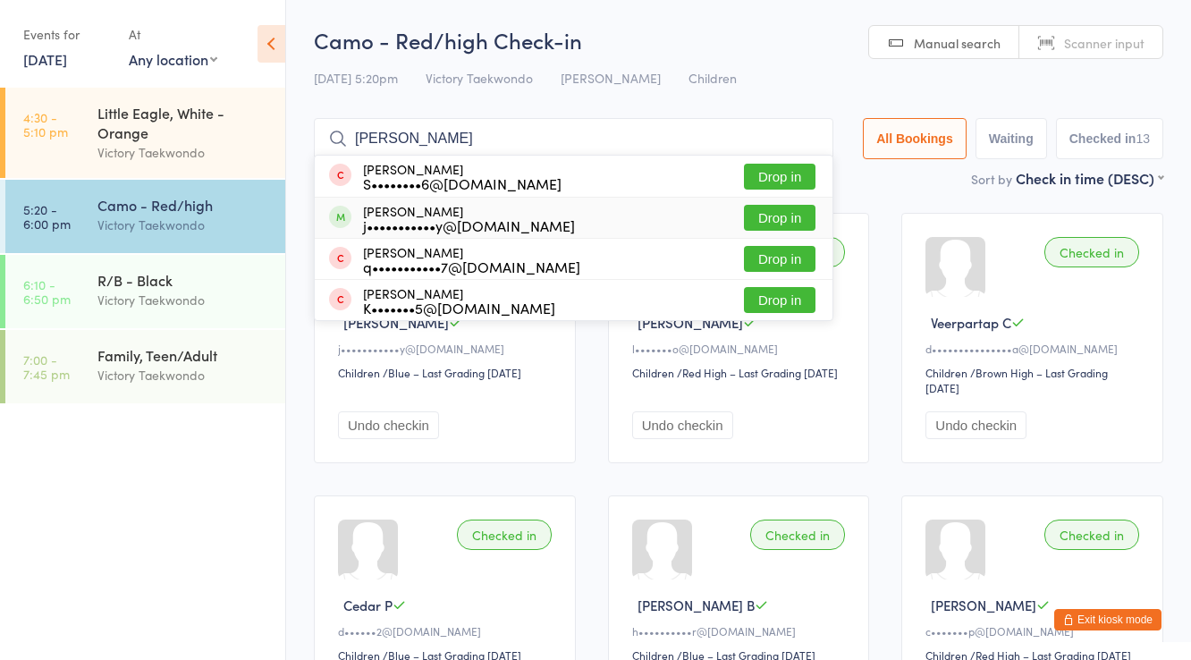
type input "[PERSON_NAME]"
click at [788, 212] on button "Drop in" at bounding box center [780, 218] width 72 height 26
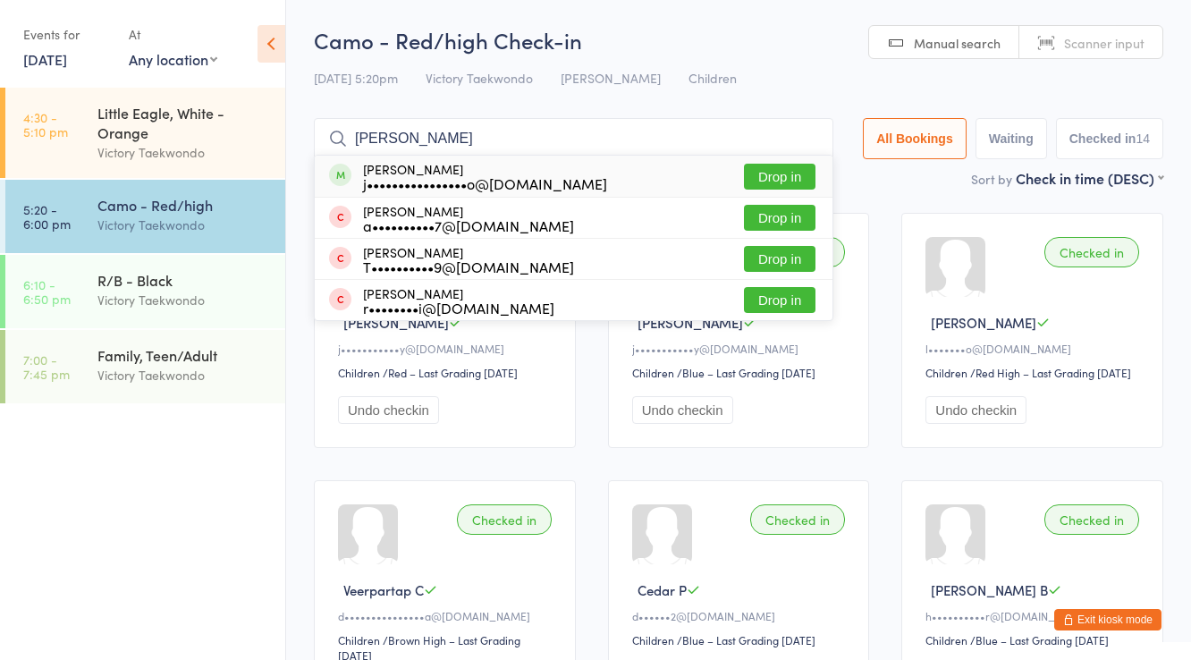
type input "[PERSON_NAME]"
click at [789, 176] on button "Drop in" at bounding box center [780, 177] width 72 height 26
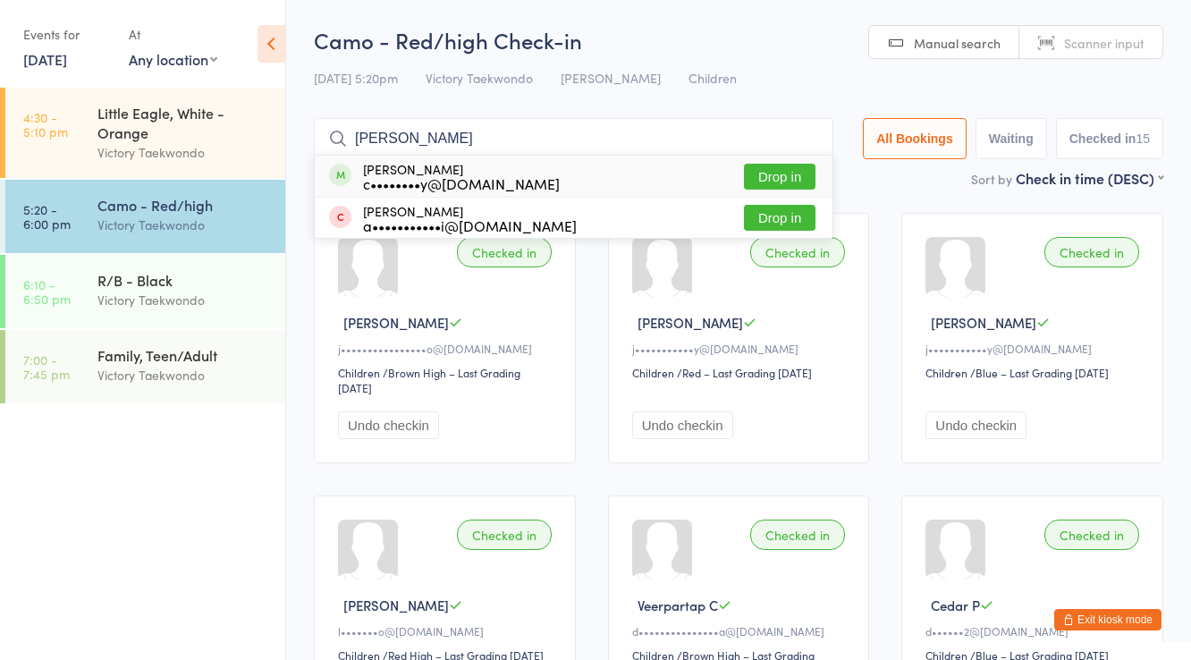
type input "[PERSON_NAME]"
click at [789, 176] on button "Drop in" at bounding box center [780, 177] width 72 height 26
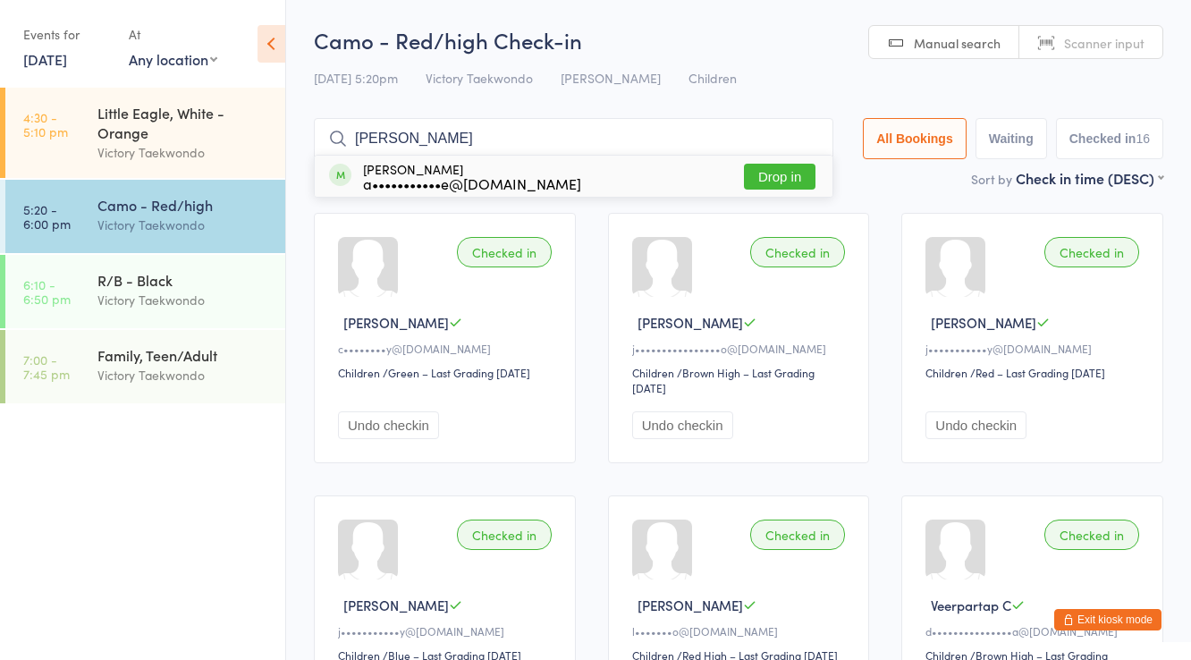
type input "[PERSON_NAME]"
click at [789, 176] on button "Drop in" at bounding box center [780, 177] width 72 height 26
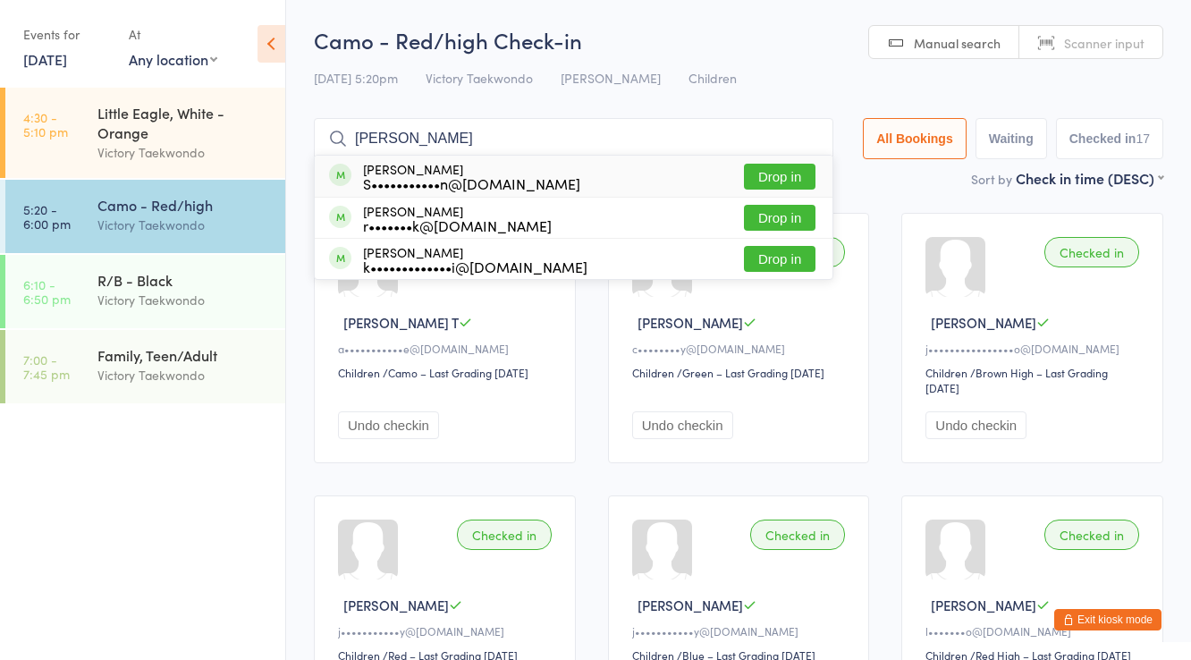
type input "[PERSON_NAME]"
click at [794, 173] on button "Drop in" at bounding box center [780, 177] width 72 height 26
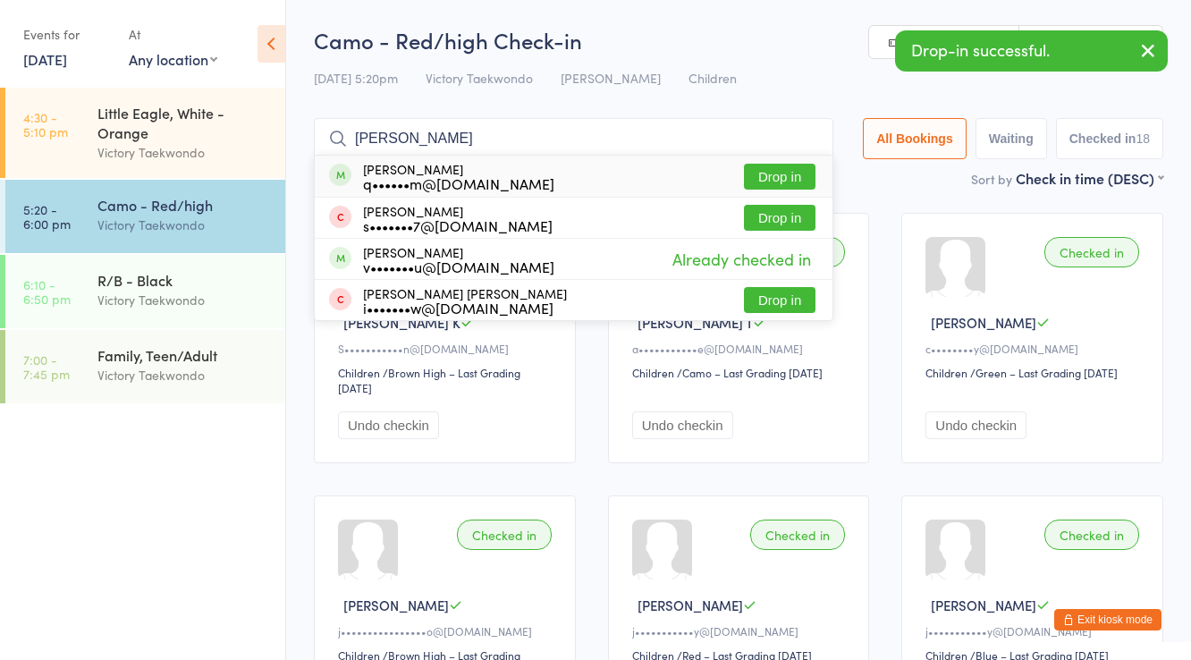
type input "[PERSON_NAME]"
click at [794, 173] on button "Drop in" at bounding box center [780, 177] width 72 height 26
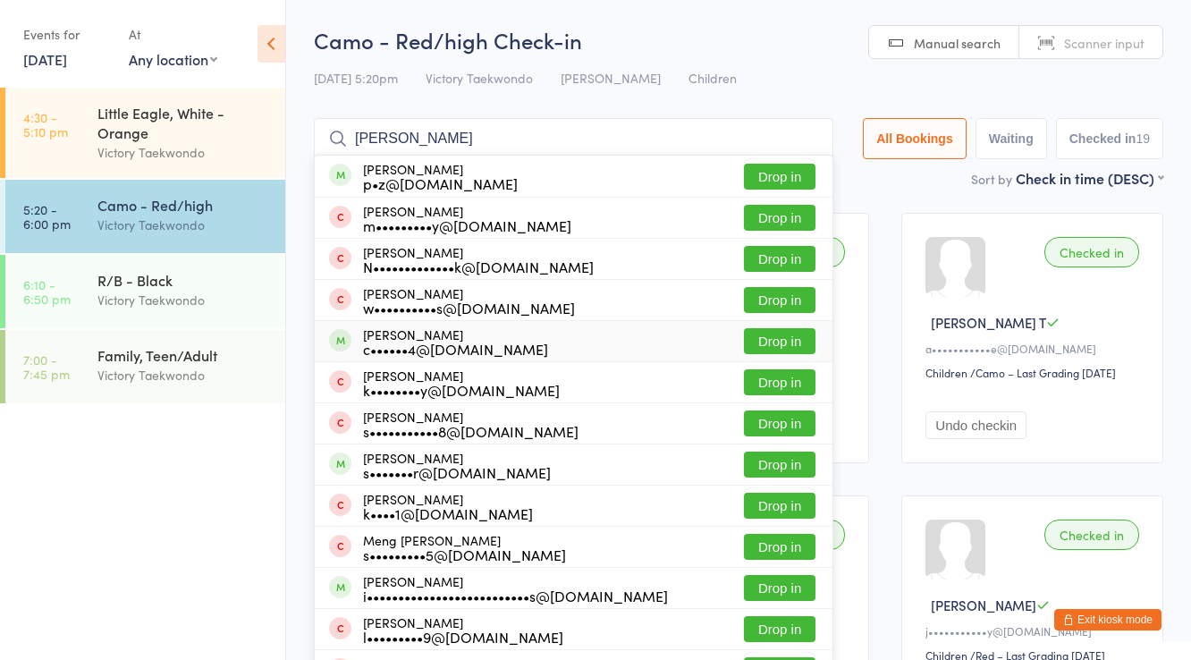
type input "[PERSON_NAME]"
click at [773, 339] on button "Drop in" at bounding box center [780, 341] width 72 height 26
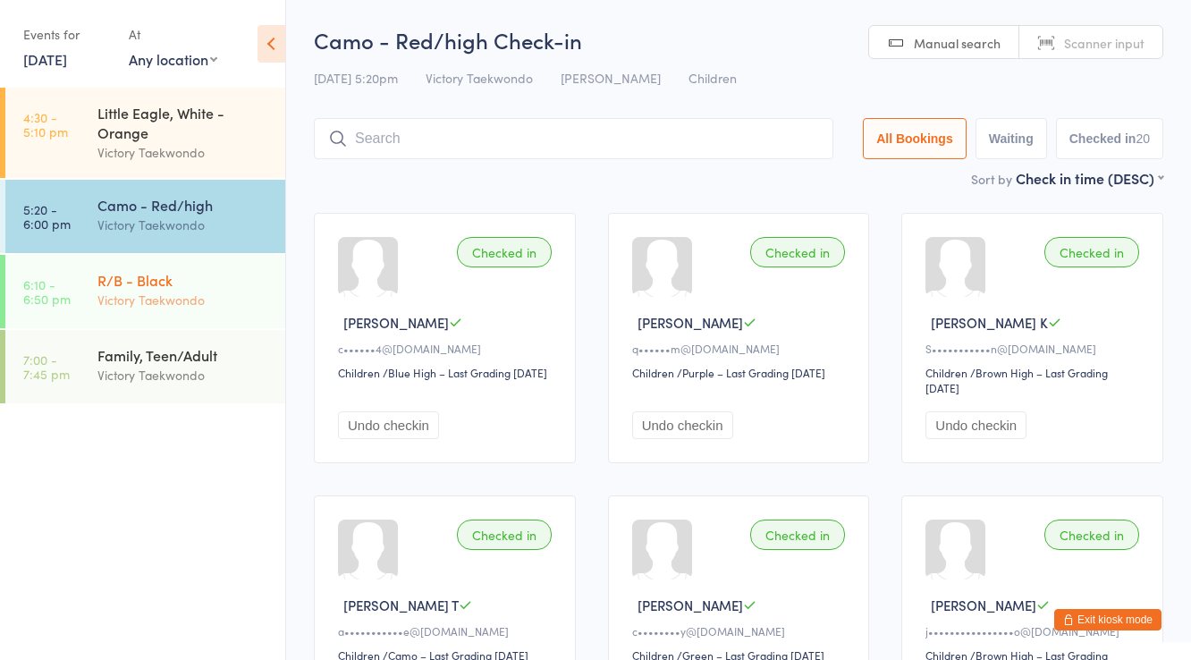
click at [166, 297] on div "Victory Taekwondo" at bounding box center [183, 300] width 173 height 21
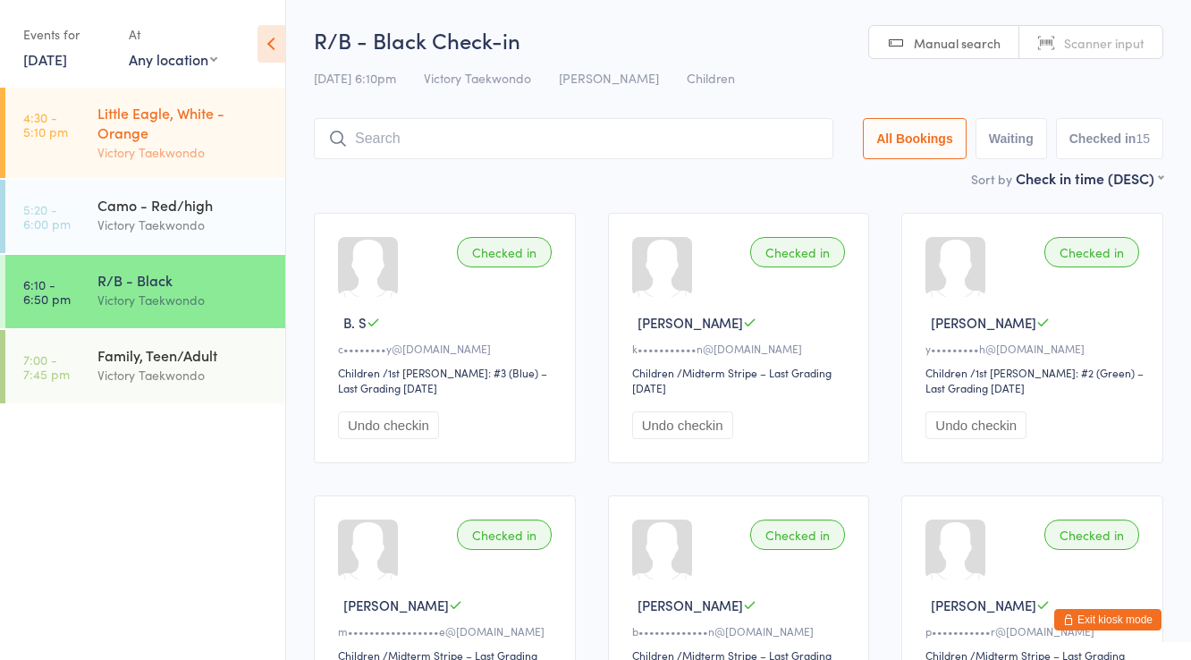
click at [133, 136] on div "Little Eagle, White - Orange" at bounding box center [183, 122] width 173 height 39
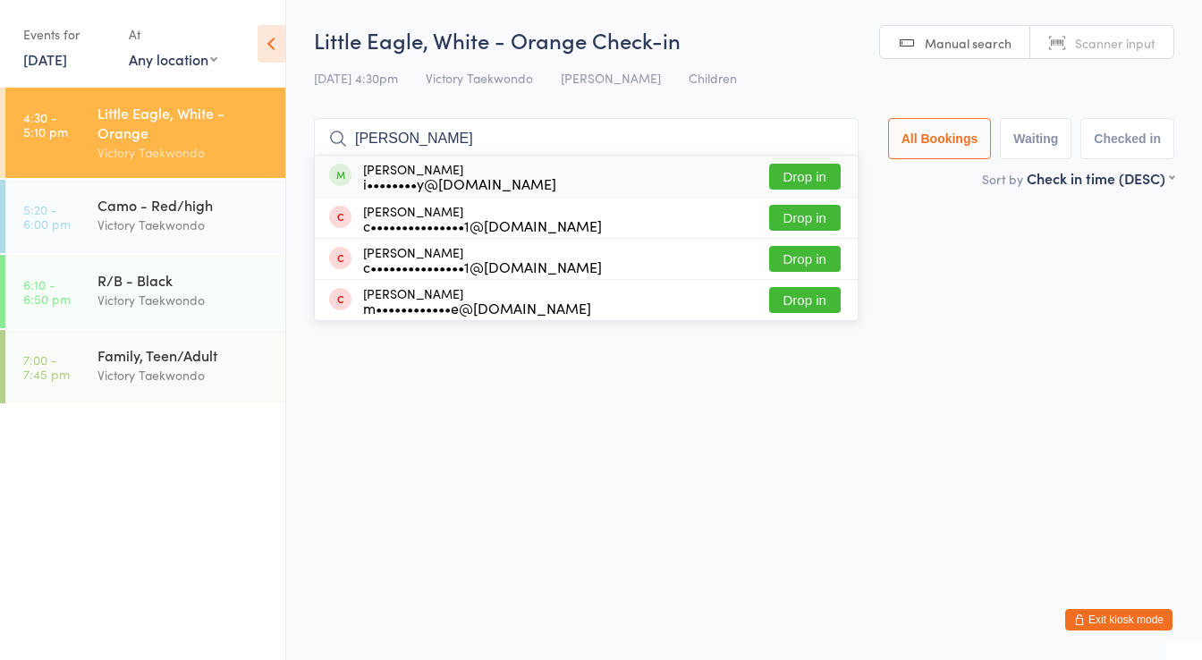
type input "[PERSON_NAME]"
click at [805, 170] on button "Drop in" at bounding box center [805, 177] width 72 height 26
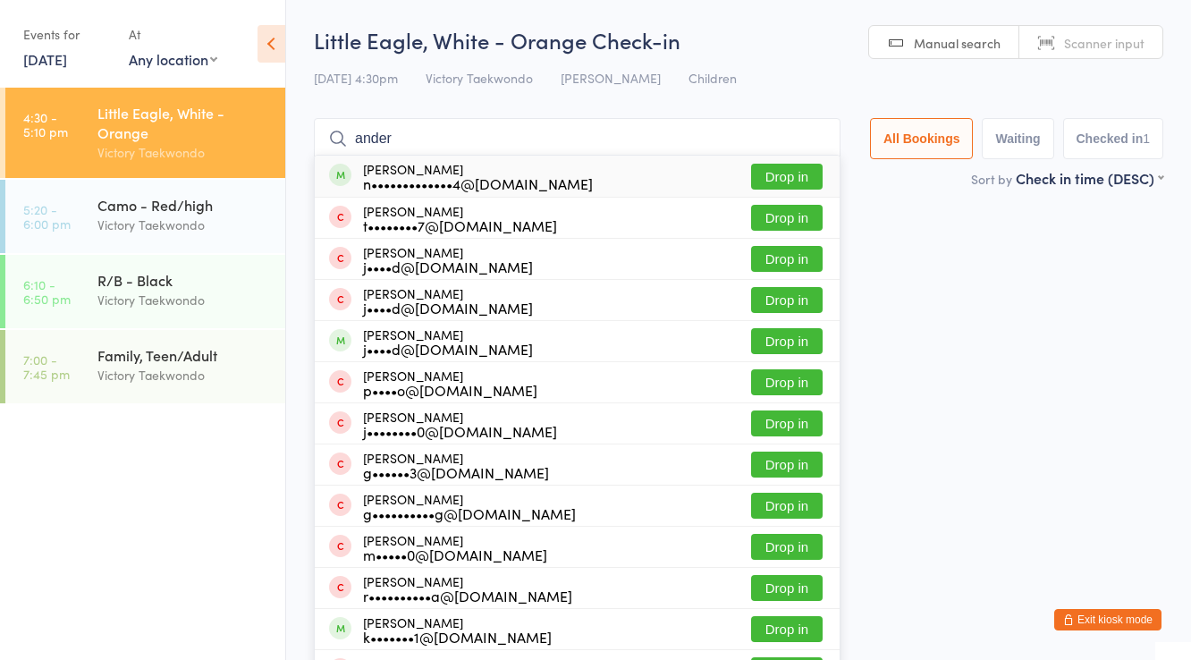
type input "ander"
click at [794, 168] on button "Drop in" at bounding box center [787, 177] width 72 height 26
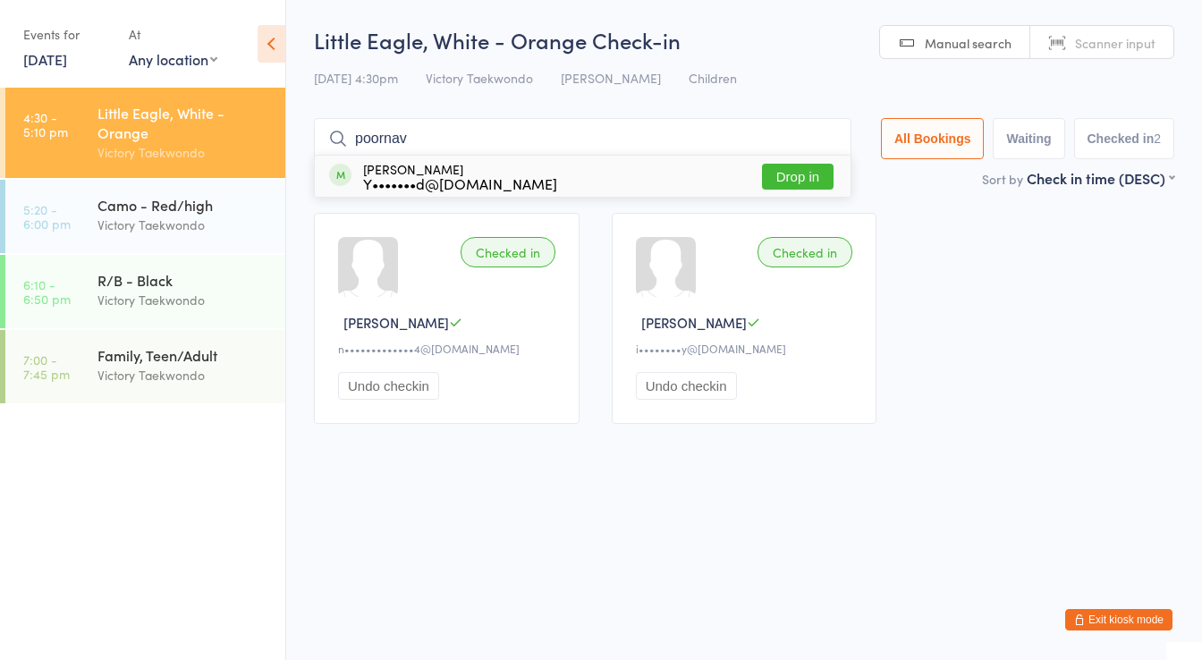
type input "poornav"
click at [794, 168] on button "Drop in" at bounding box center [798, 177] width 72 height 26
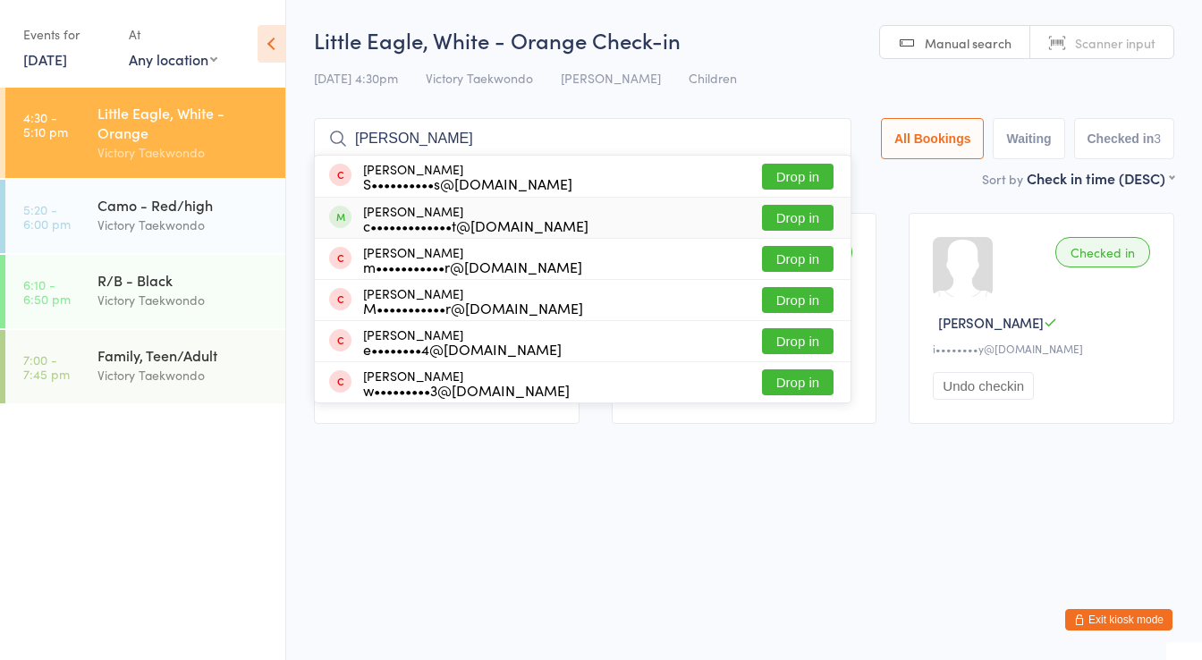
type input "[PERSON_NAME]"
click at [812, 214] on button "Drop in" at bounding box center [798, 218] width 72 height 26
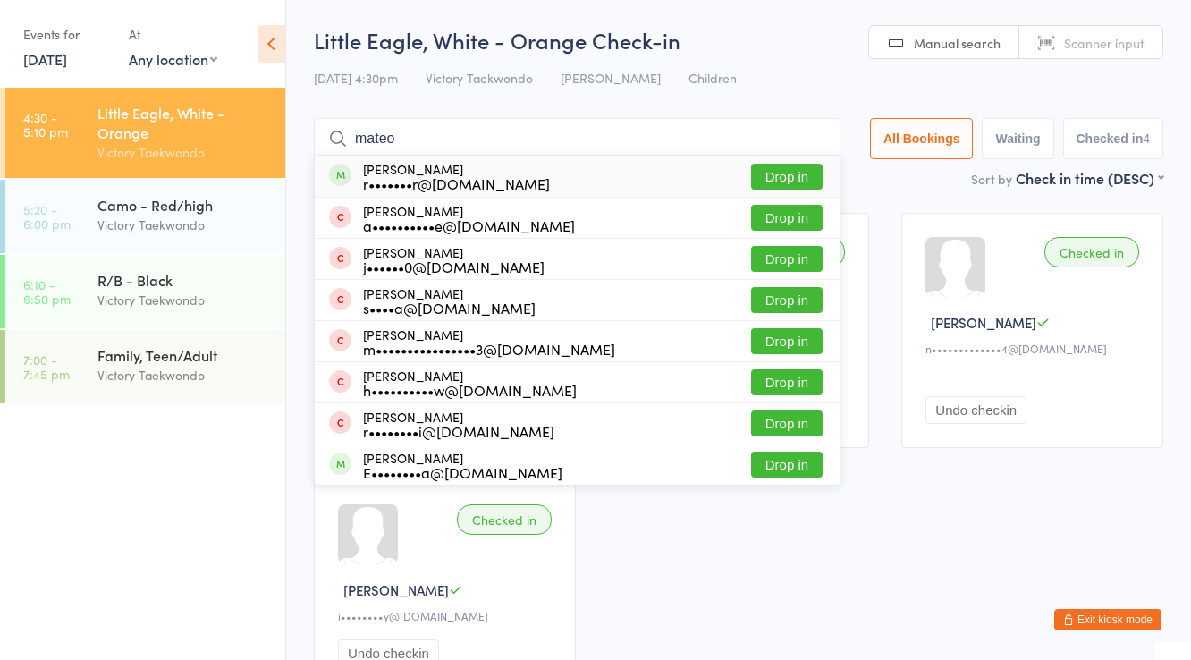
type input "mateo"
click at [780, 173] on button "Drop in" at bounding box center [787, 177] width 72 height 26
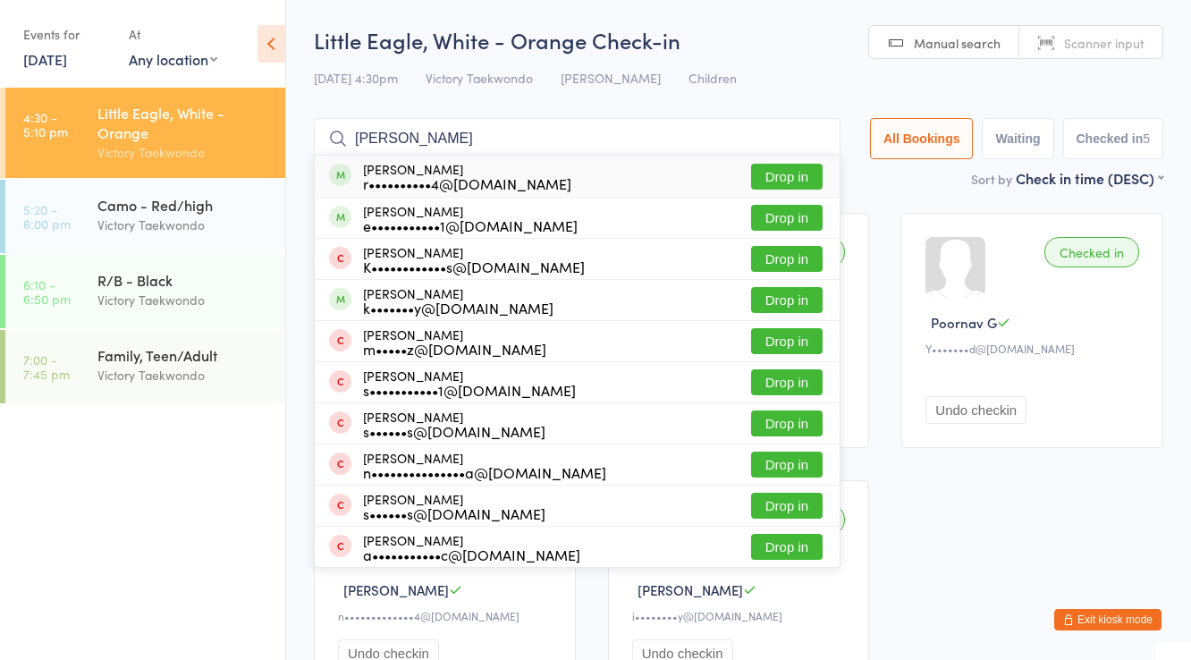
type input "[PERSON_NAME]"
click at [806, 173] on button "Drop in" at bounding box center [787, 177] width 72 height 26
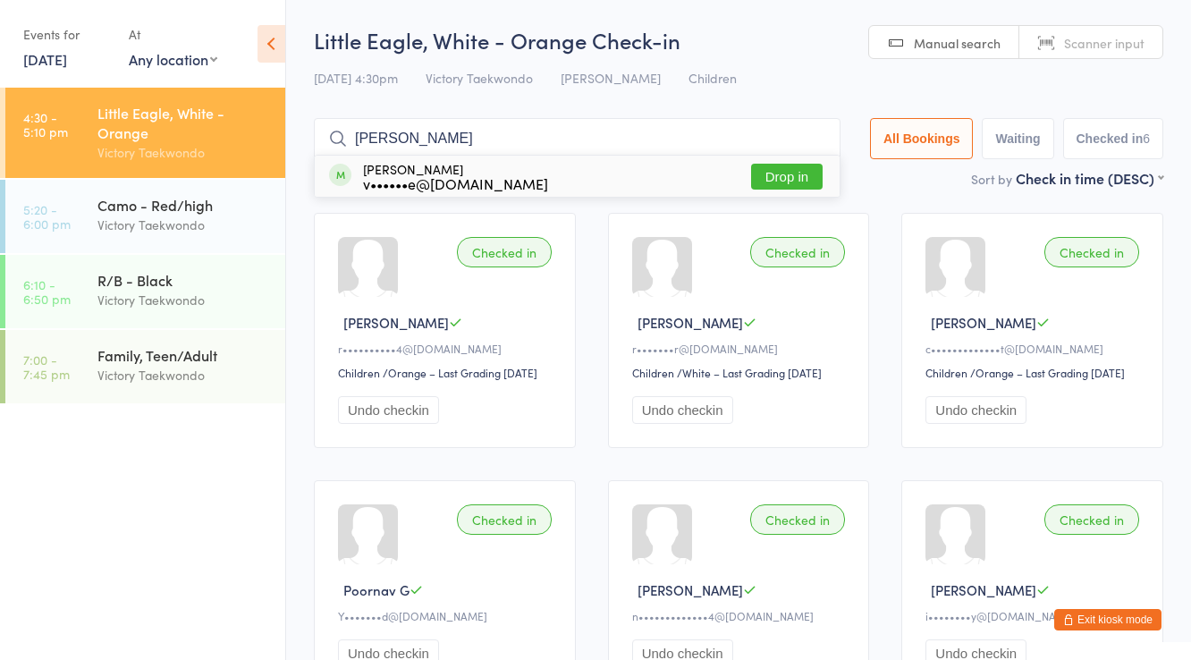
type input "[PERSON_NAME]"
click at [806, 173] on button "Drop in" at bounding box center [787, 177] width 72 height 26
